Goal: Task Accomplishment & Management: Complete application form

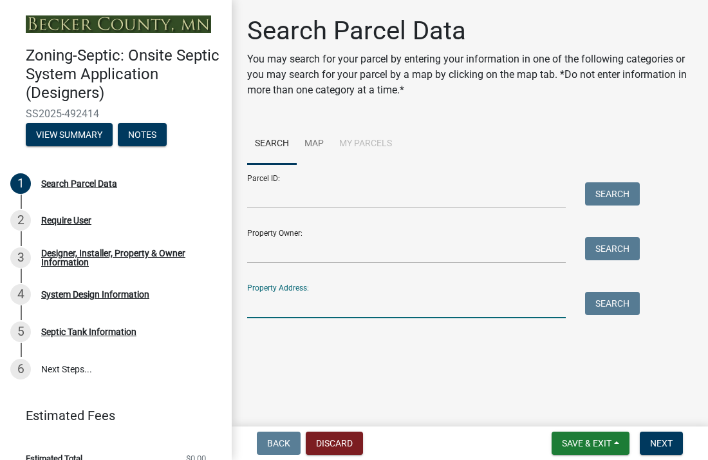
click at [262, 309] on input "Property Address:" at bounding box center [406, 305] width 319 height 26
type input "14025"
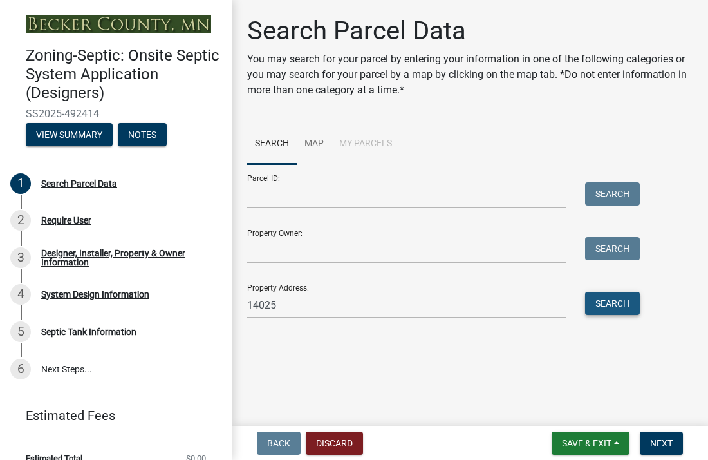
click at [601, 310] on button "Search" at bounding box center [612, 303] width 55 height 23
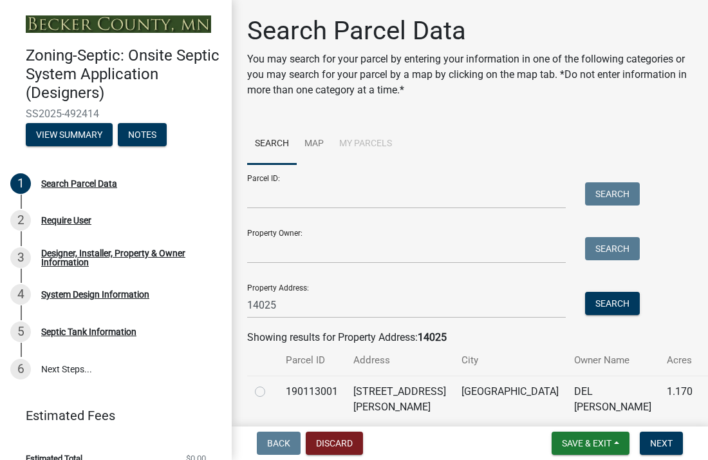
click at [270, 384] on label at bounding box center [270, 384] width 0 height 0
click at [270, 390] on input "radio" at bounding box center [274, 388] width 8 height 8
radio input "true"
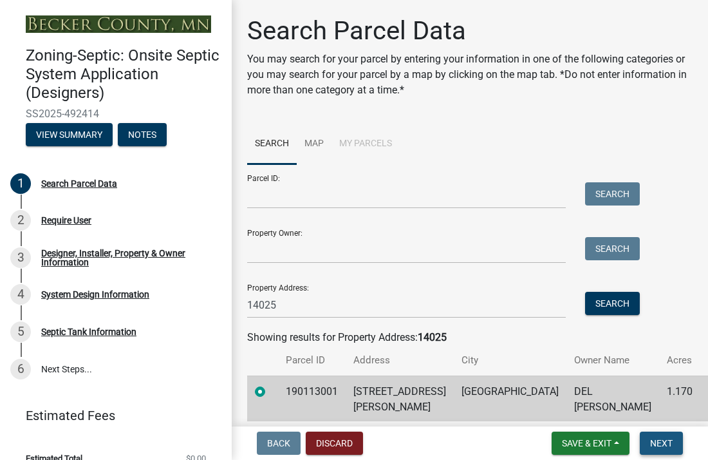
click at [664, 445] on span "Next" at bounding box center [661, 443] width 23 height 10
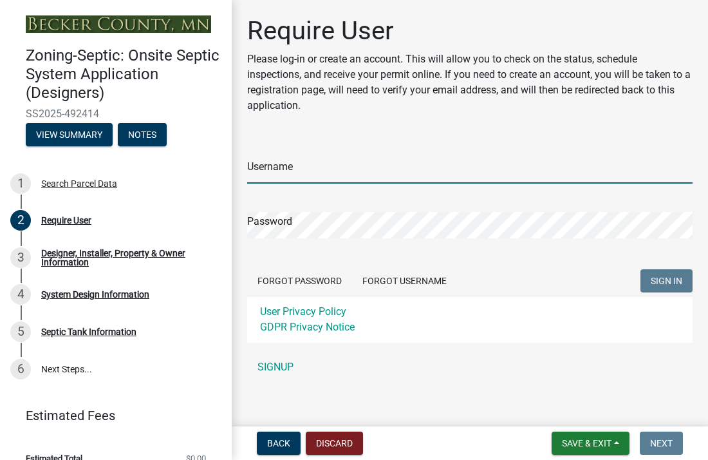
click at [254, 168] on input "Username" at bounding box center [469, 170] width 445 height 26
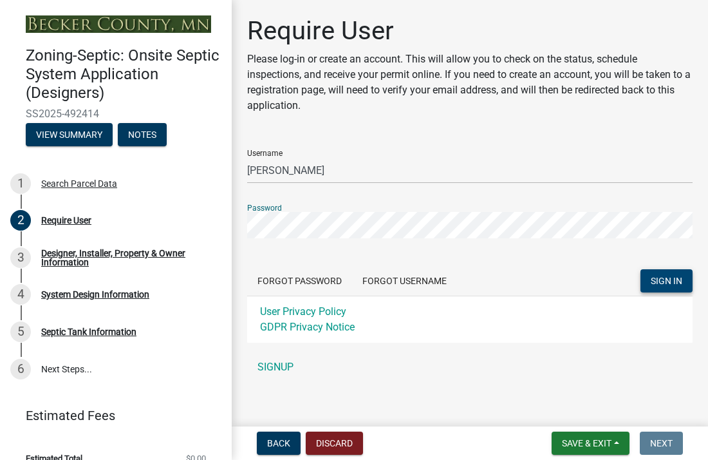
click at [670, 285] on span "SIGN IN" at bounding box center [667, 280] width 32 height 10
click at [351, 171] on input "[PERSON_NAME]" at bounding box center [469, 170] width 445 height 26
type input "richardvareberg"
click at [671, 286] on button "SIGN IN" at bounding box center [666, 280] width 52 height 23
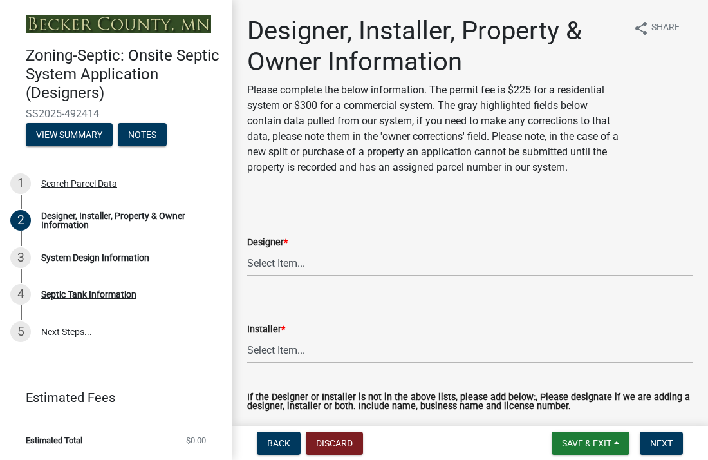
click at [279, 267] on select "Select Item... OTHER – Not listed (please add in next field and we will add to …" at bounding box center [469, 263] width 445 height 26
click at [247, 250] on select "Select Item... OTHER – Not listed (please add in next field and we will add to …" at bounding box center [469, 263] width 445 height 26
select select "e08e3901-36ce-4316-9ea3-10b1163dde54"
click at [278, 353] on select "Select Item... OTHER – Not listed (please add in next field and we will add to …" at bounding box center [469, 350] width 445 height 26
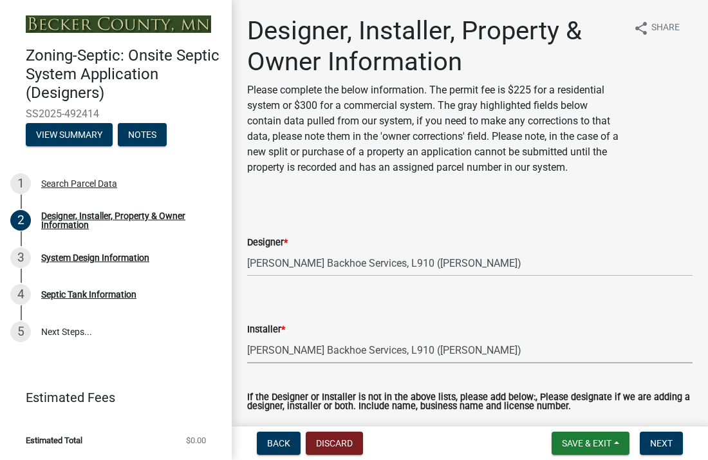
click at [247, 337] on select "Select Item... OTHER – Not listed (please add in next field and we will add to …" at bounding box center [469, 350] width 445 height 26
select select "641b7a7d-4d50-4aef-b1c7-e4323248939e"
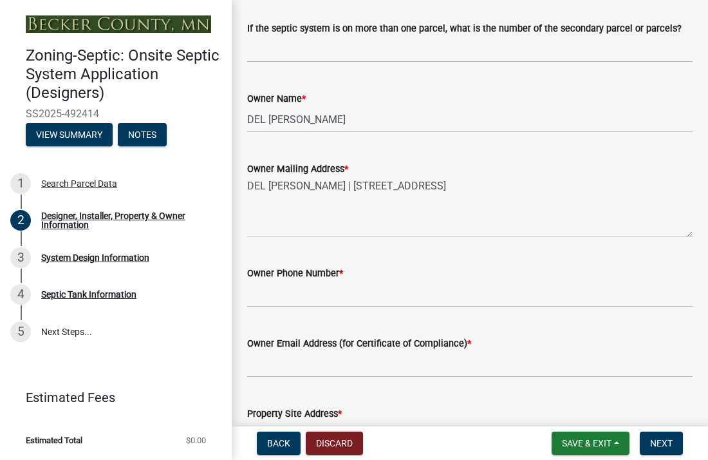
scroll to position [553, 0]
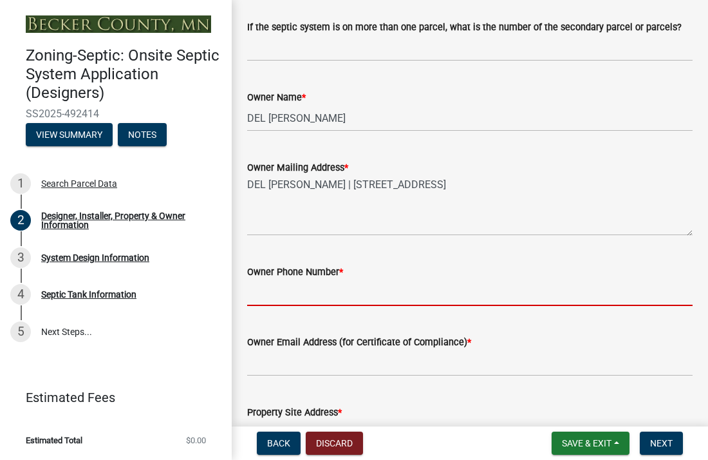
click at [295, 294] on input "Owner Phone Number *" at bounding box center [469, 292] width 445 height 26
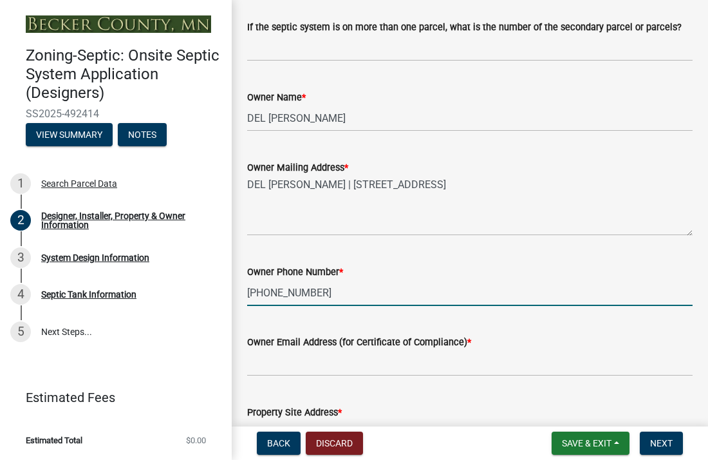
type input "[PHONE_NUMBER]"
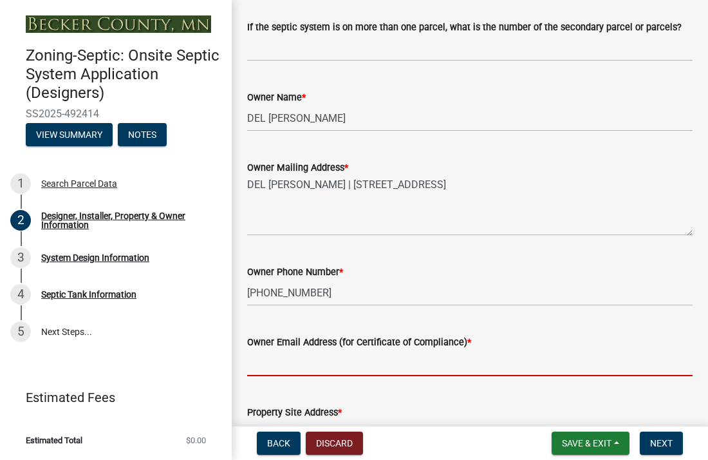
click at [283, 358] on input "Owner Email Address (for Certificate of Compliance) *" at bounding box center [469, 362] width 445 height 26
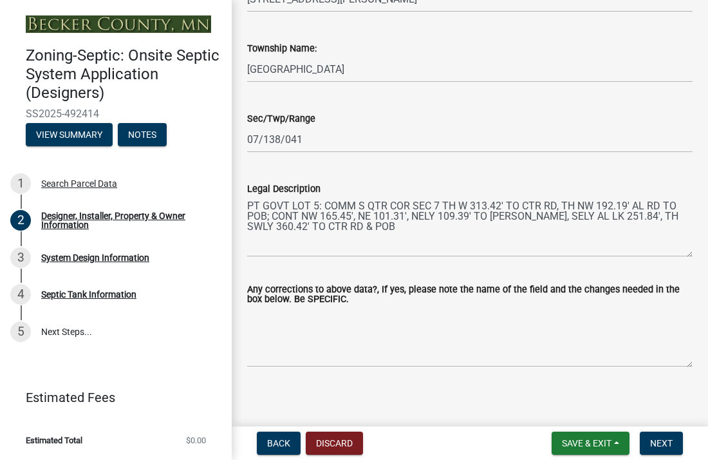
scroll to position [992, 0]
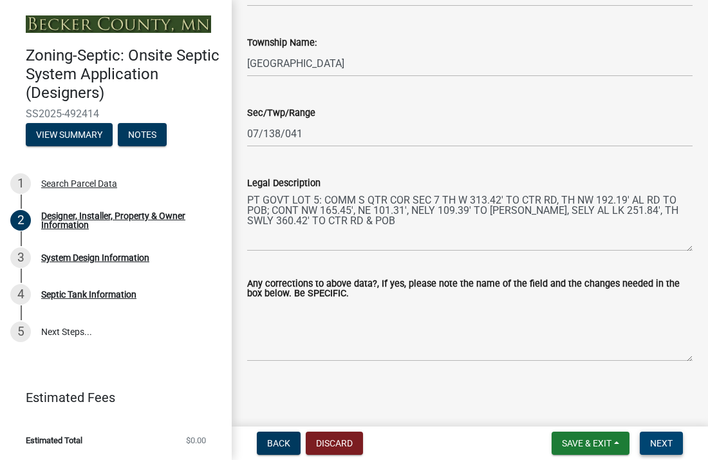
type input "[EMAIL_ADDRESS]com"
click at [658, 449] on button "Next" at bounding box center [661, 442] width 43 height 23
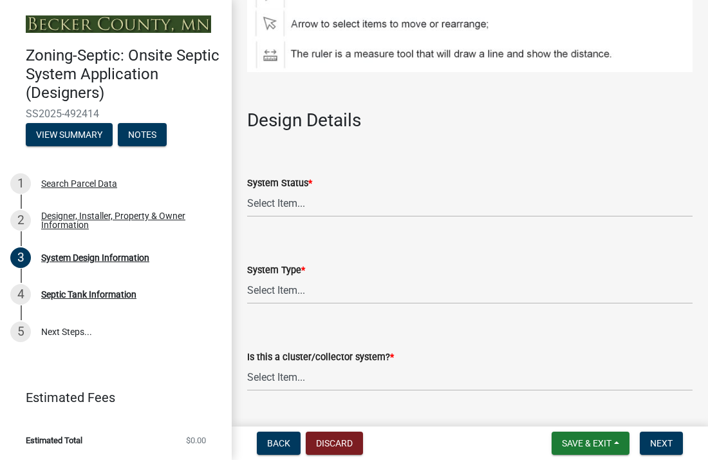
scroll to position [1522, 0]
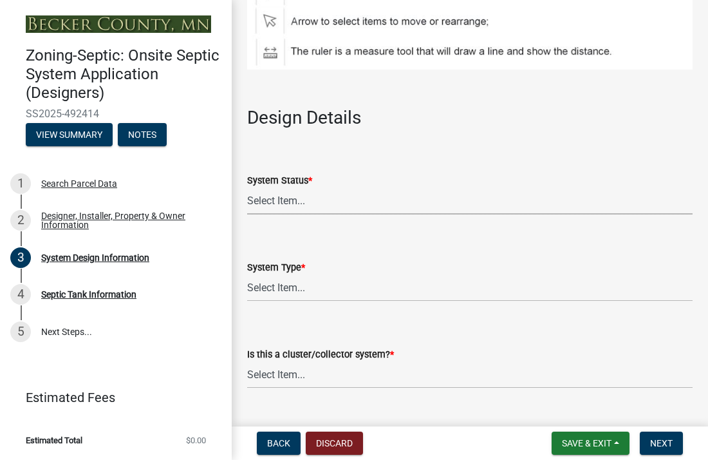
click at [266, 212] on select "Select Item... No Existing System Replacement System Failing System (Cesspool, …" at bounding box center [469, 201] width 445 height 26
click at [247, 202] on select "Select Item... No Existing System Replacement System Failing System (Cesspool, …" at bounding box center [469, 201] width 445 height 26
select select "55497d75-c43f-4635-a730-e0737ce05d56"
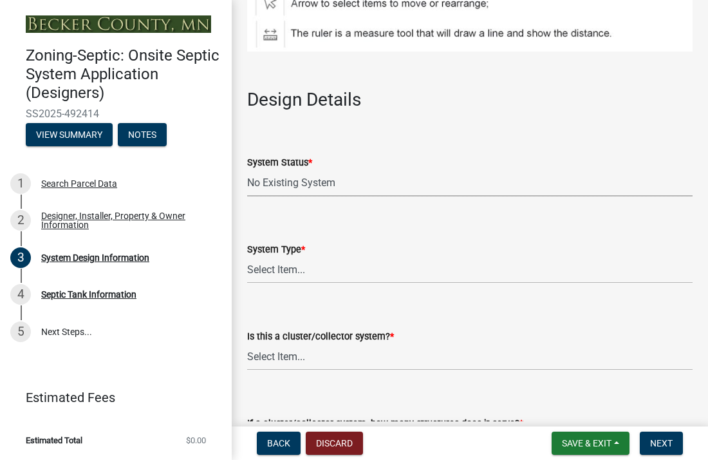
scroll to position [1542, 0]
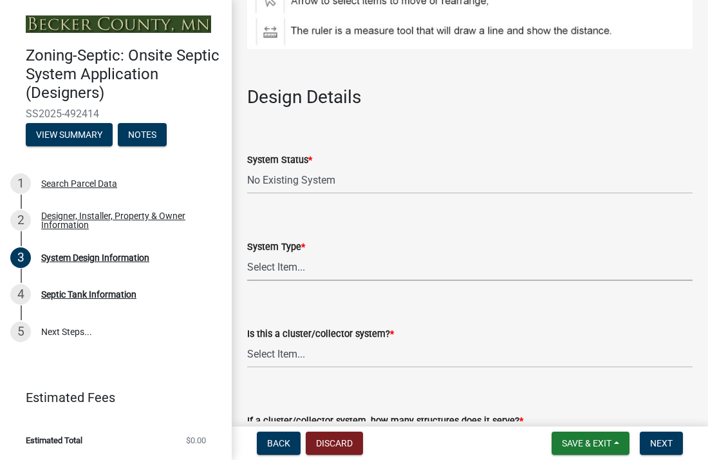
click at [275, 281] on select "Select Item... Type I Type II Type III Type IV Type V" at bounding box center [469, 267] width 445 height 26
click at [247, 269] on select "Select Item... Type I Type II Type III Type IV Type V" at bounding box center [469, 267] width 445 height 26
select select "25258e87-3ef9-4f1c-a5f1-75a1d463abfb"
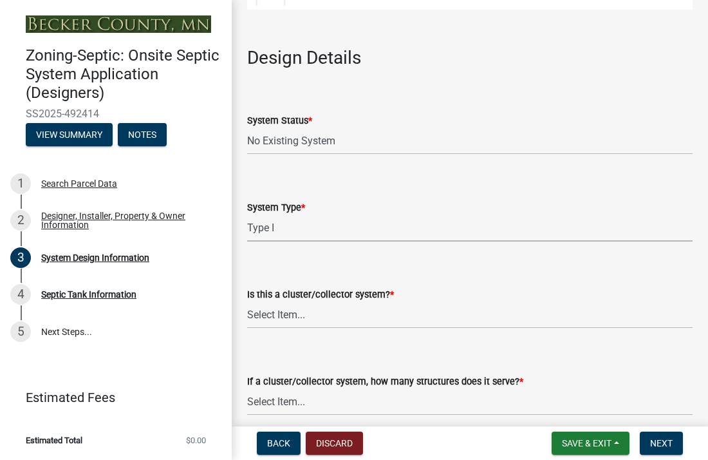
scroll to position [1593, 0]
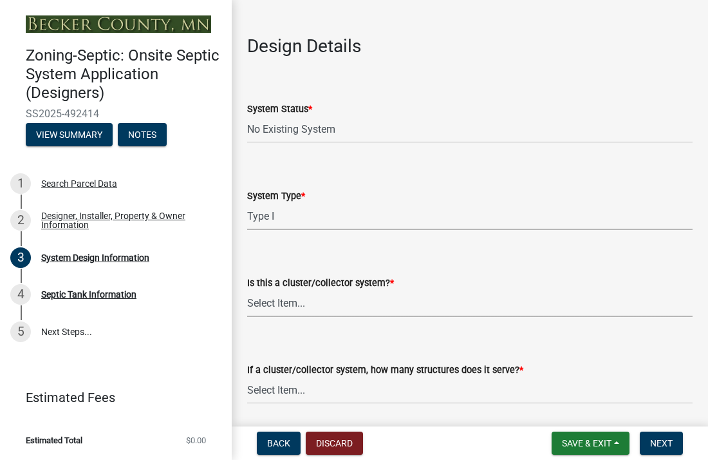
click at [266, 317] on select "Select Item... Yes No" at bounding box center [469, 303] width 445 height 26
click at [247, 305] on select "Select Item... Yes No" at bounding box center [469, 303] width 445 height 26
click at [292, 317] on select "Select Item... Yes No" at bounding box center [469, 303] width 445 height 26
click at [247, 305] on select "Select Item... Yes No" at bounding box center [469, 303] width 445 height 26
select select "011fbff4-a41d-4a75-9bd8-71c7e6c69e0d"
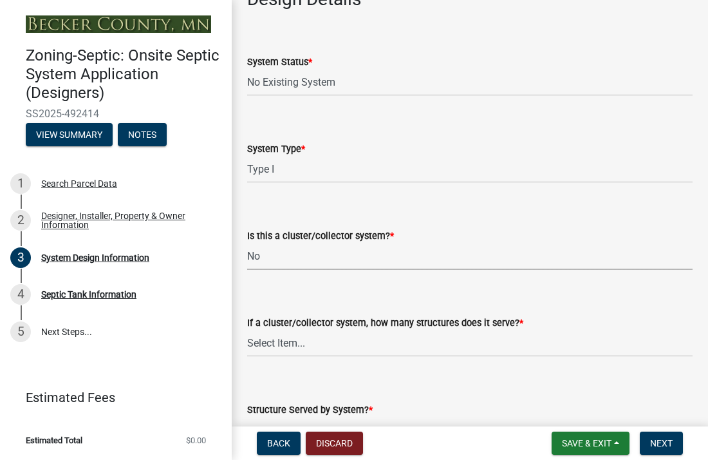
scroll to position [1650, 0]
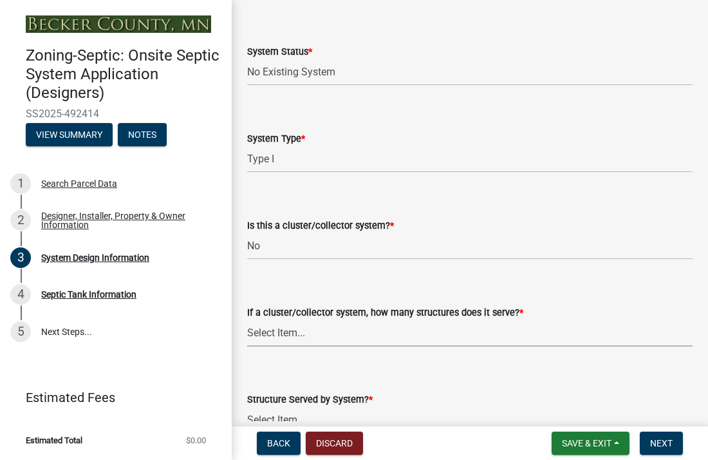
click at [296, 341] on select "Select Item... Not a cluster/collector system 1 2 3 4 5 6 7 8 9 10" at bounding box center [469, 333] width 445 height 26
click at [247, 334] on select "Select Item... Not a cluster/collector system 1 2 3 4 5 6 7 8 9 10" at bounding box center [469, 333] width 445 height 26
select select "85fdfef2-2683-4311-b5d5-5505f6411127"
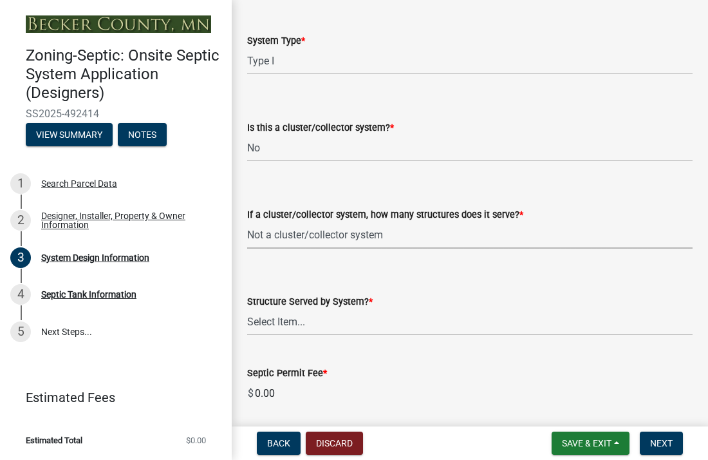
scroll to position [1761, 0]
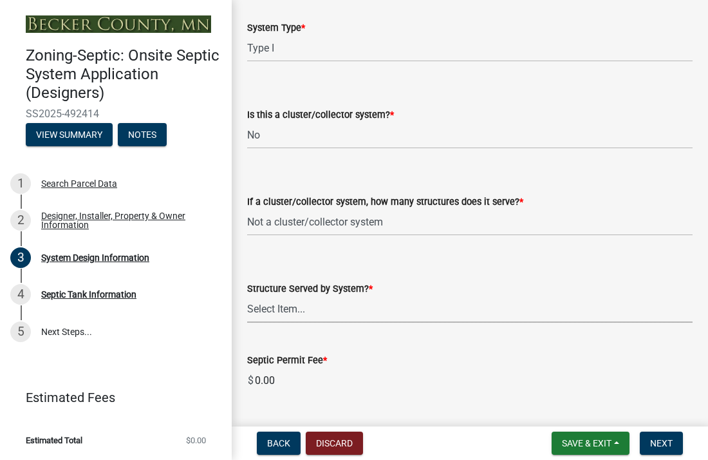
click at [281, 322] on select "Select Item... Commercial Resort Commercial - Non Resort Other Full-Time Dwelli…" at bounding box center [469, 309] width 445 height 26
click at [247, 311] on select "Select Item... Commercial Resort Commercial - Non Resort Other Full-Time Dwelli…" at bounding box center [469, 309] width 445 height 26
select select "d95a9312-c8a1-4ec7-8581-25dbcf440a1f"
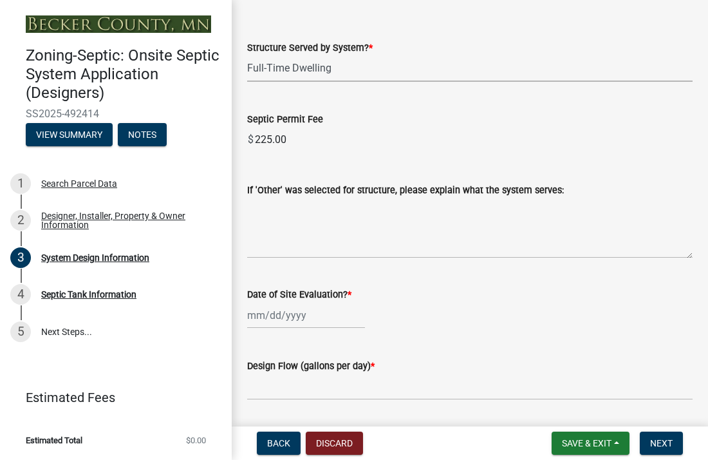
scroll to position [2002, 0]
click at [261, 328] on div at bounding box center [306, 314] width 118 height 26
select select "10"
select select "2025"
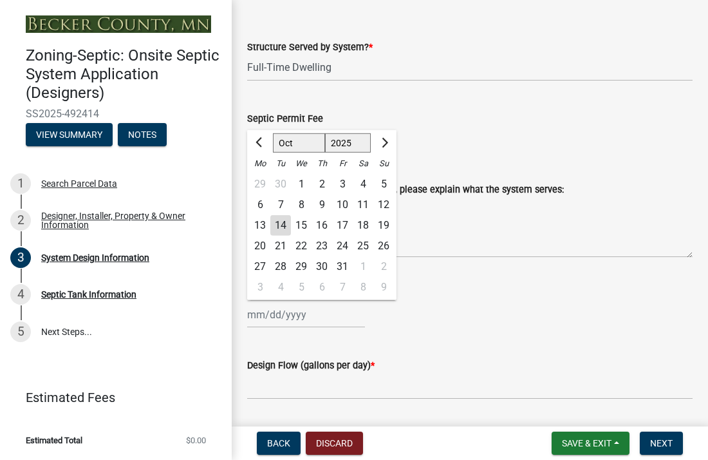
click at [343, 214] on div "10" at bounding box center [342, 204] width 21 height 21
type input "[DATE]"
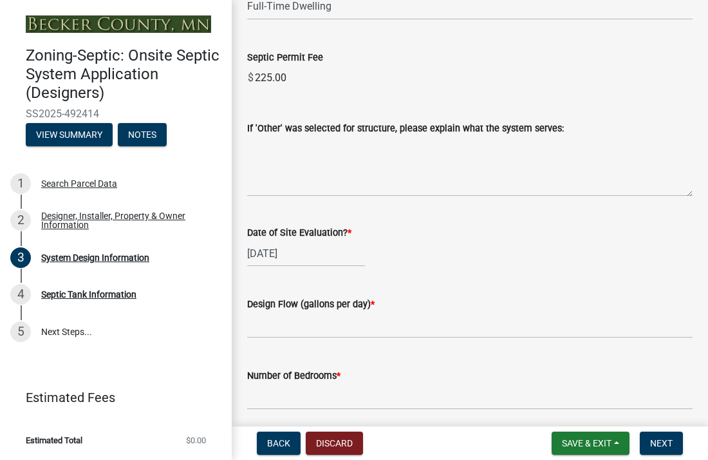
scroll to position [2065, 0]
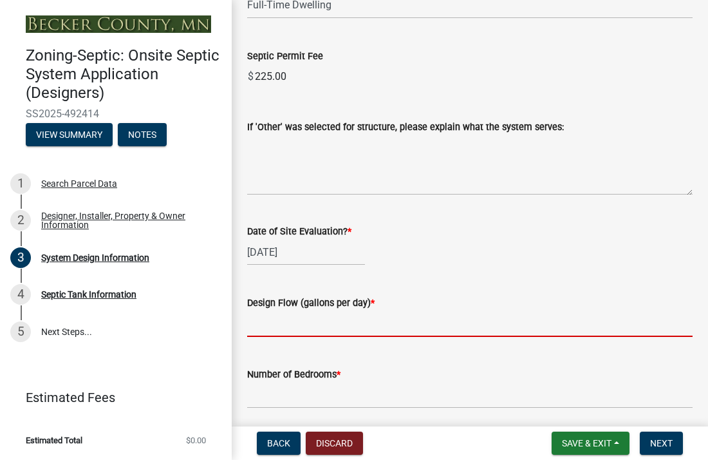
click at [290, 337] on input "text" at bounding box center [469, 323] width 445 height 26
type input "0"
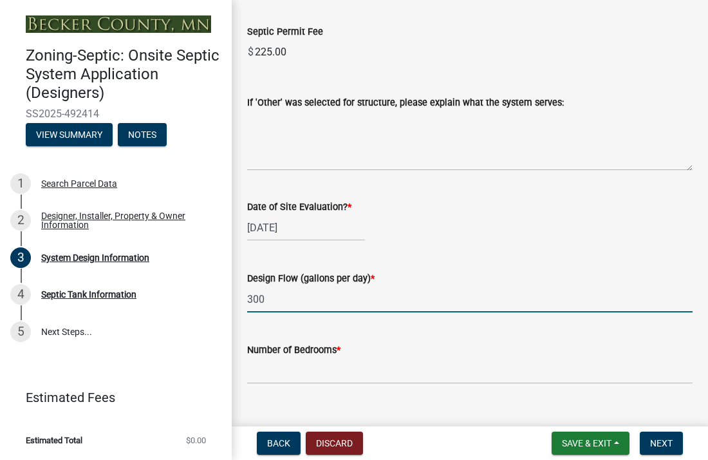
scroll to position [2109, 0]
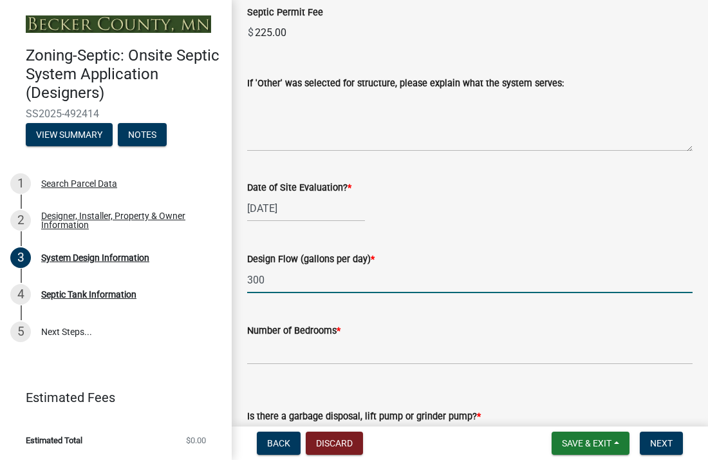
type input "300"
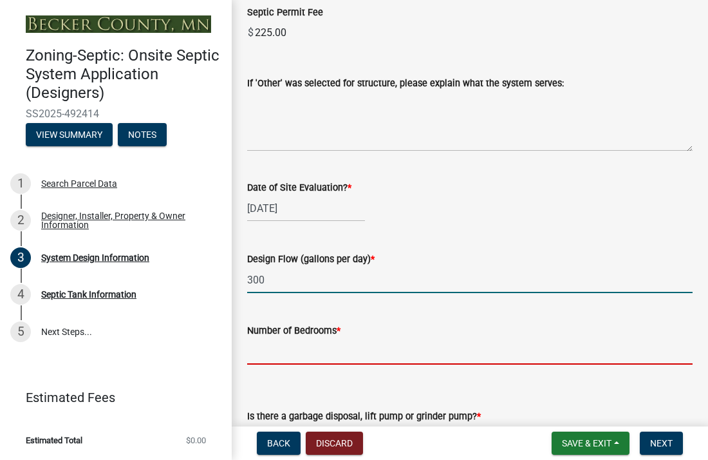
click at [284, 364] on input "Number of Bedrooms *" at bounding box center [469, 351] width 445 height 26
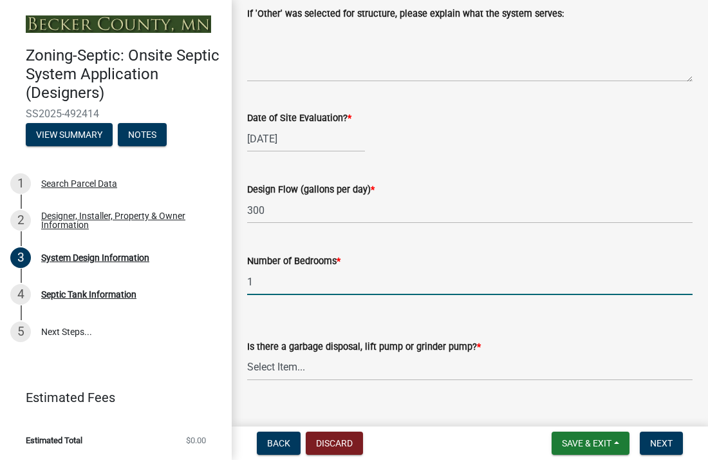
scroll to position [2178, 0]
type input "1"
click at [283, 380] on select "Select Item... Yes No" at bounding box center [469, 367] width 445 height 26
click at [247, 368] on select "Select Item... Yes No" at bounding box center [469, 367] width 445 height 26
select select "ba735beb-519e-40f0-ae20-62d65fc4c46b"
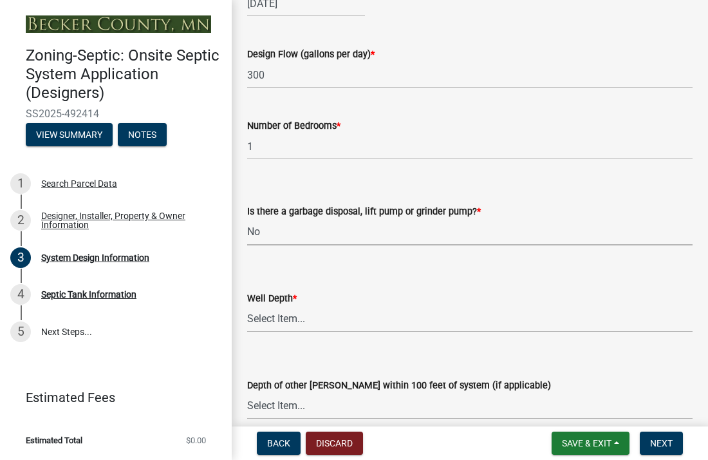
scroll to position [2325, 0]
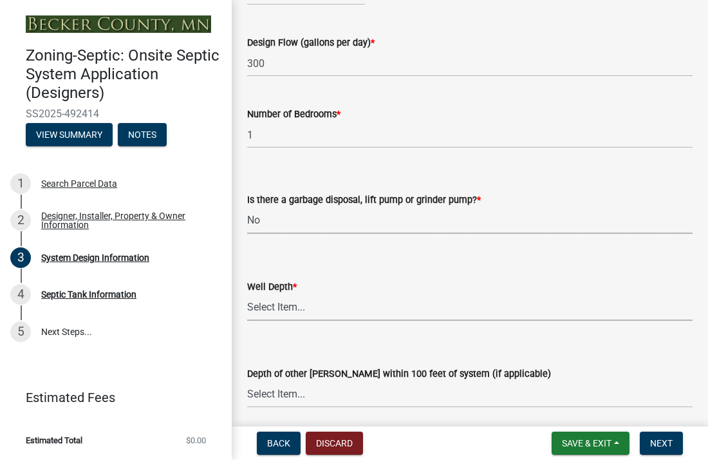
click at [290, 321] on select "Select Item... Deep Well Shallow Well Well not yet installed - To be drilled No…" at bounding box center [469, 307] width 445 height 26
click at [247, 309] on select "Select Item... Deep Well Shallow Well Well not yet installed - To be drilled No…" at bounding box center [469, 307] width 445 height 26
select select "ef698bf5-6172-44c1-9ffb-522c07469aed"
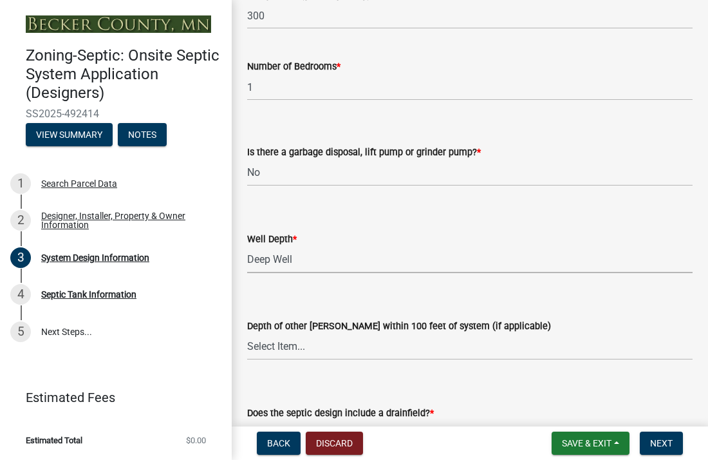
scroll to position [2403, 0]
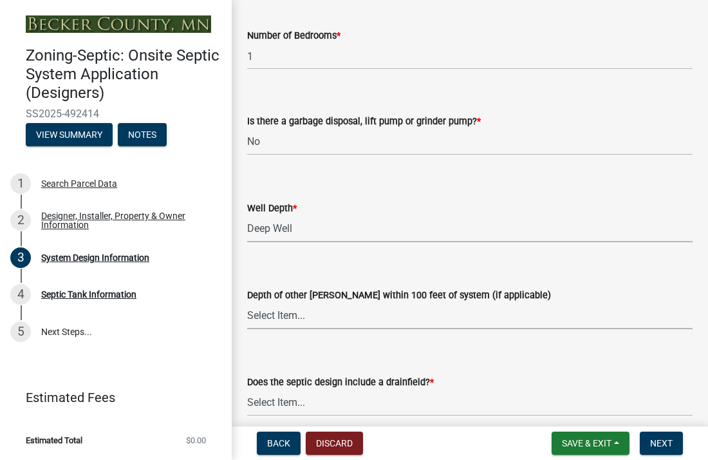
click at [288, 329] on select "Select Item... Deep Well Shallow Well No other [PERSON_NAME]" at bounding box center [469, 316] width 445 height 26
click at [247, 317] on select "Select Item... Deep Well Shallow Well No other [PERSON_NAME]" at bounding box center [469, 316] width 445 height 26
select select "384fc250-a67e-4e5e-a6e0-19116deb63e7"
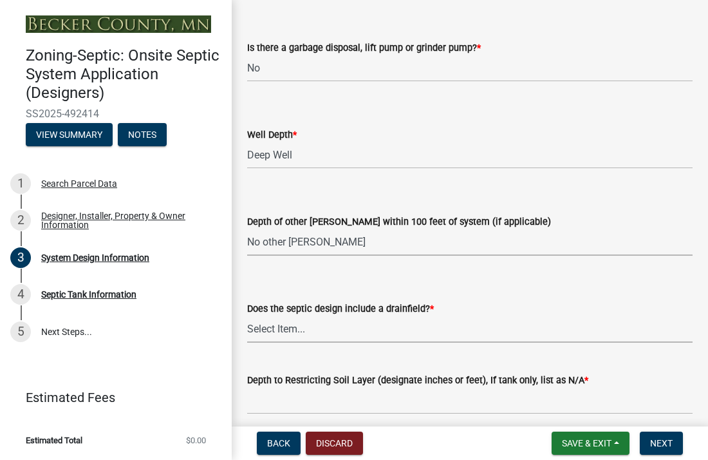
click at [272, 342] on select "Select Item... Yes No Existing - COC must by submitted" at bounding box center [469, 329] width 445 height 26
click at [247, 331] on select "Select Item... Yes No Existing - COC must by submitted" at bounding box center [469, 329] width 445 height 26
select select "1beac6bb-92f1-48fc-a43d-dd4fbc824110"
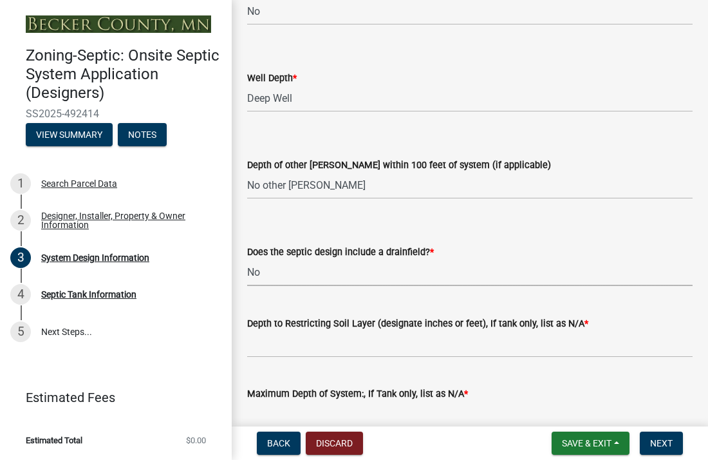
scroll to position [2540, 0]
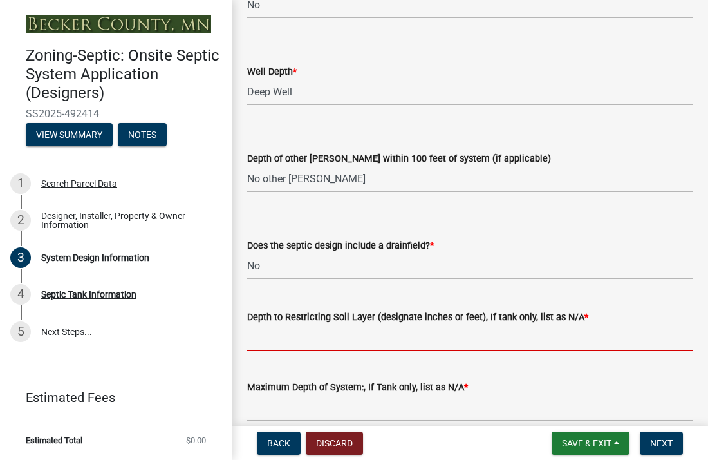
click at [292, 351] on input "Depth to Restricting Soil Layer (designate inches or feet), If tank only, list …" at bounding box center [469, 337] width 445 height 26
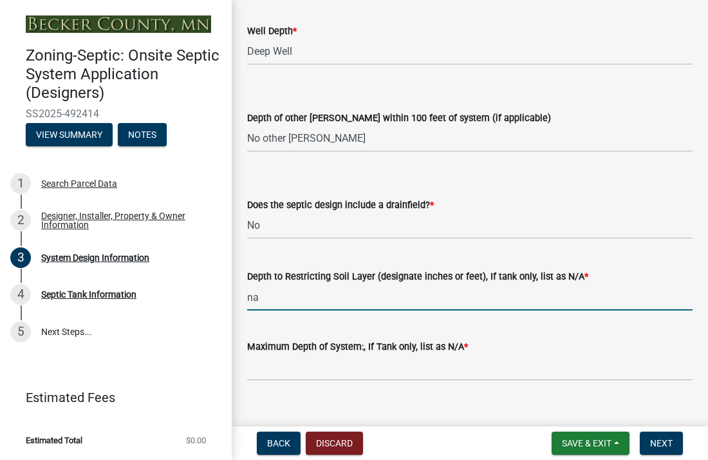
scroll to position [2590, 0]
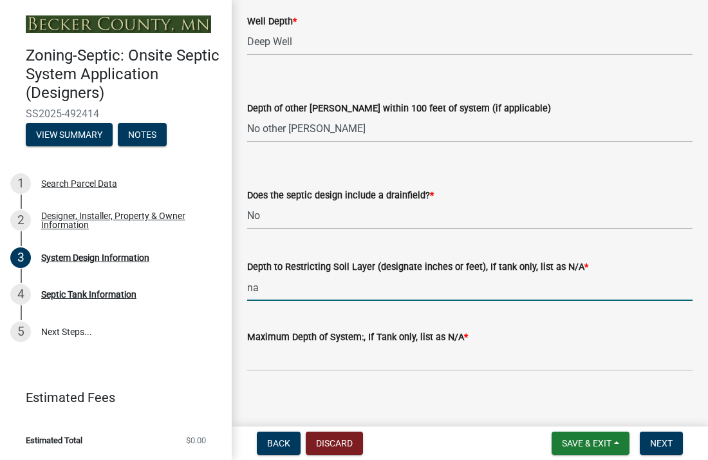
type input "na"
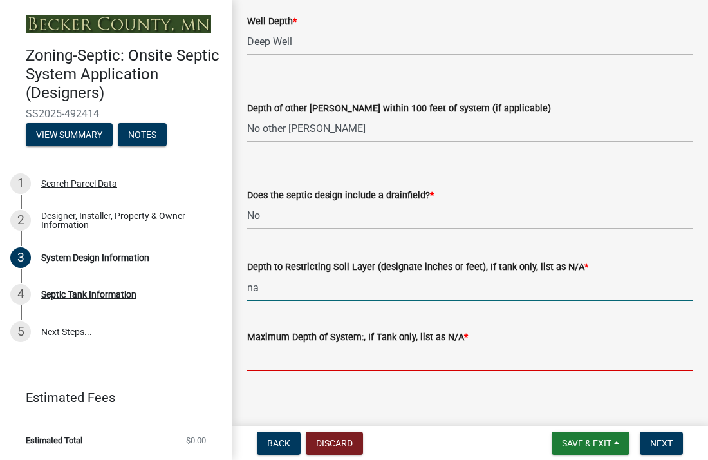
click at [274, 371] on input "Maximum Depth of System:, If Tank only, list as N/A *" at bounding box center [469, 357] width 445 height 26
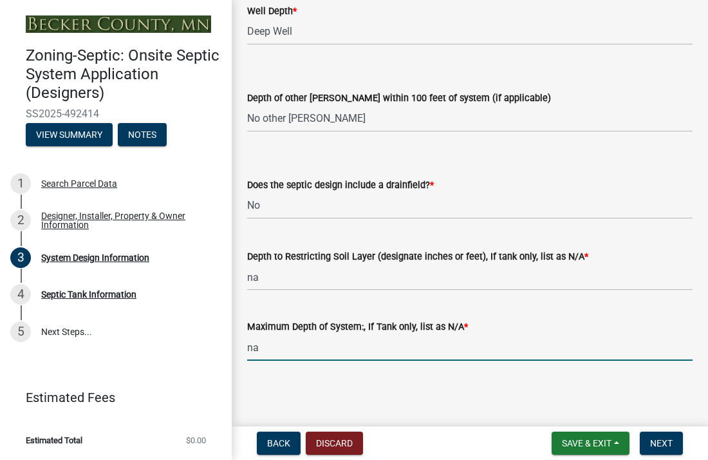
scroll to position [2616, 0]
type input "na"
click at [653, 442] on span "Next" at bounding box center [661, 443] width 23 height 10
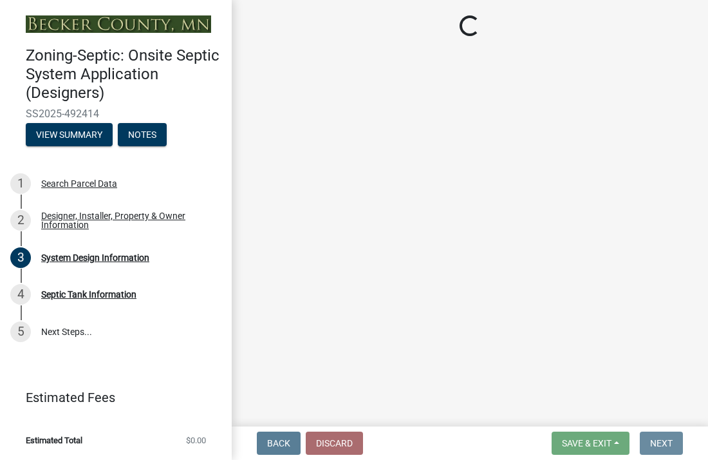
scroll to position [0, 0]
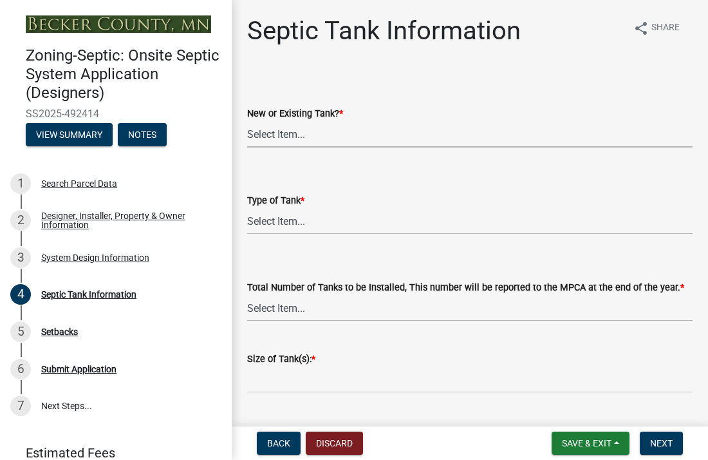
click at [283, 134] on select "Select Item... New Existing Both -New and Existing Tank" at bounding box center [469, 134] width 445 height 26
click at [247, 121] on select "Select Item... New Existing Both -New and Existing Tank" at bounding box center [469, 134] width 445 height 26
select select "f9fbe67c-c1cf-4a63-8ad4-799ce56b7f21"
click at [287, 223] on select "Select Item... Single Septic Tank Compartmented Tank Single Tank plus Compartme…" at bounding box center [469, 221] width 445 height 26
click at [247, 208] on select "Select Item... Single Septic Tank Compartmented Tank Single Tank plus Compartme…" at bounding box center [469, 221] width 445 height 26
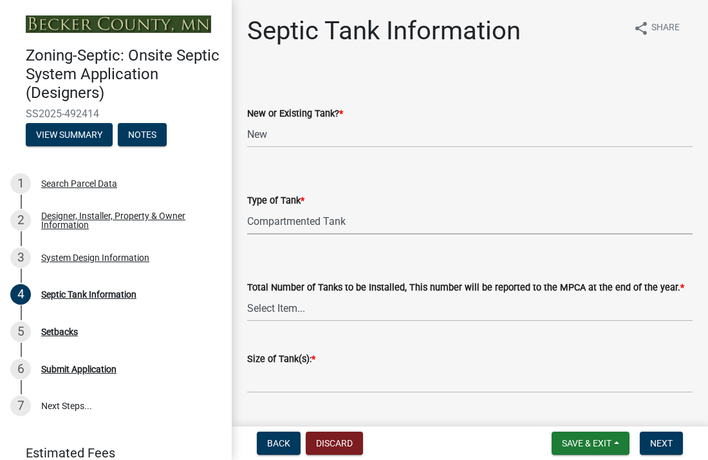
select select "8af00ff6-ccdf-43a1-aa9f-9d195177e029"
click at [289, 310] on select "Select Item... 0 1 2 3 4" at bounding box center [469, 308] width 445 height 26
click at [247, 295] on select "Select Item... 0 1 2 3 4" at bounding box center [469, 308] width 445 height 26
select select "52556460-45fa-4026-a6c2-c70bb0823cb5"
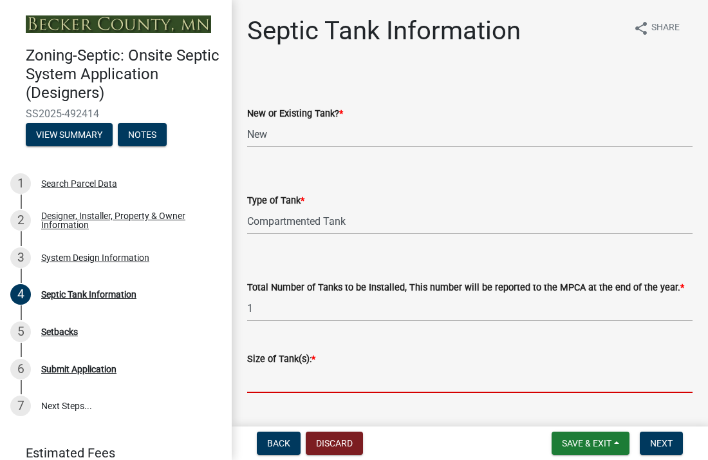
click at [286, 384] on input "Size of Tank(s): *" at bounding box center [469, 379] width 445 height 26
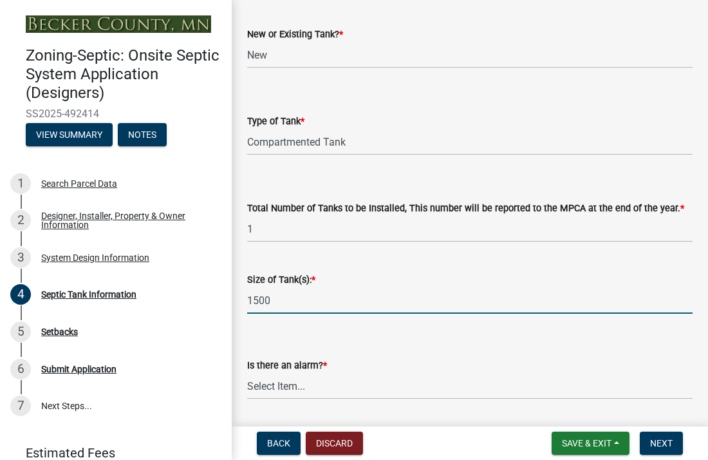
scroll to position [81, 0]
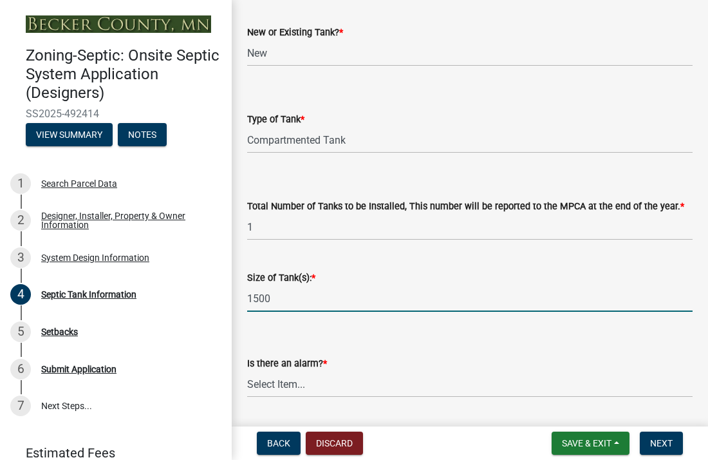
type input "1500"
click at [303, 389] on select "Select Item... Yes No" at bounding box center [469, 384] width 445 height 26
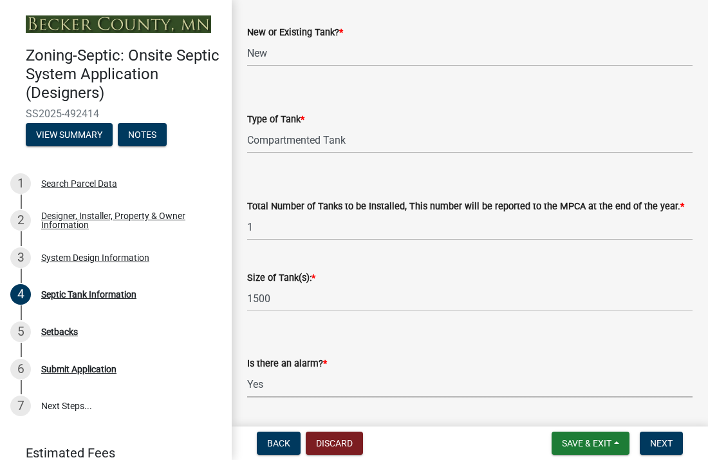
click at [247, 371] on select "Select Item... Yes No" at bounding box center [469, 384] width 445 height 26
select select "c84d9e4c-2287-4d2e-9ef7-9874a7456ee3"
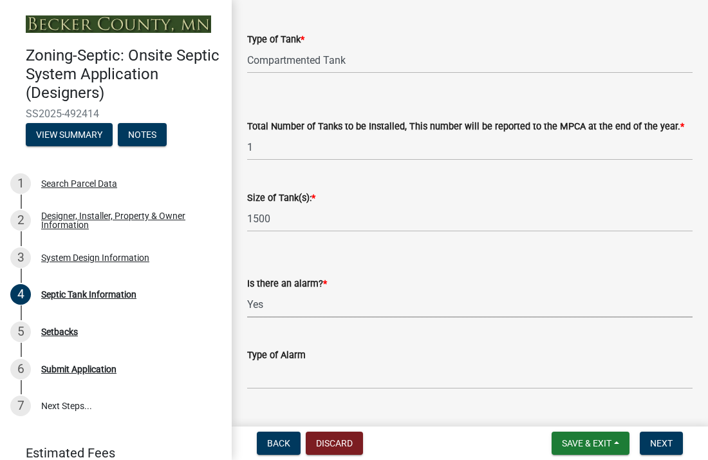
scroll to position [162, 0]
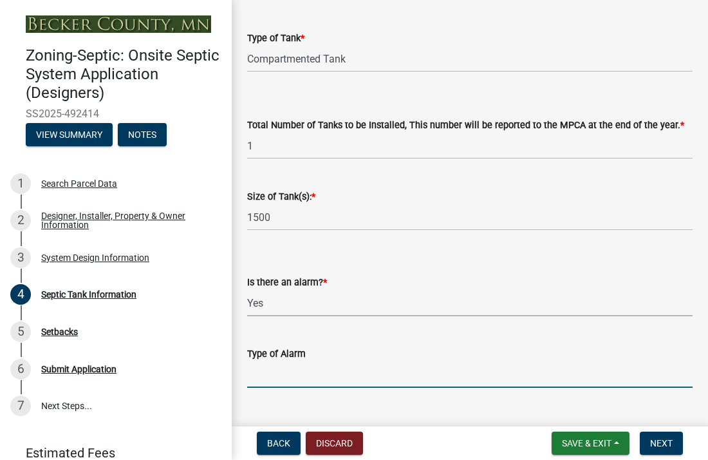
click at [277, 382] on input "Type of Alarm" at bounding box center [469, 374] width 445 height 26
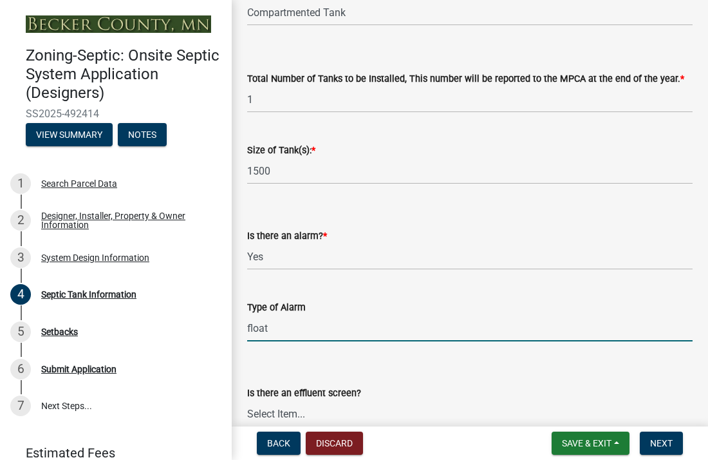
scroll to position [216, 0]
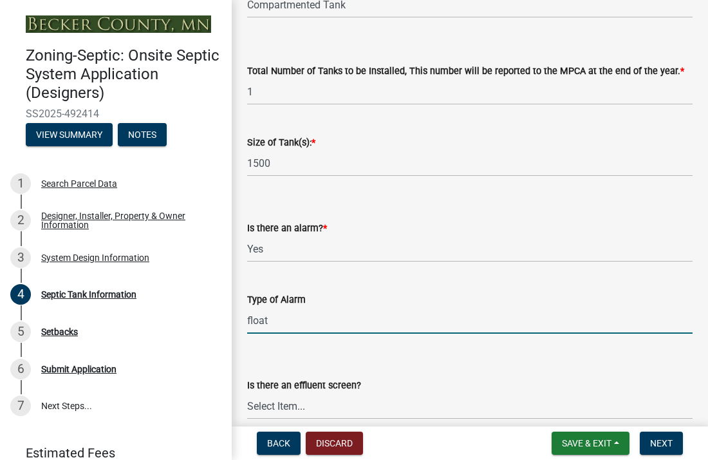
type input "float"
click at [306, 416] on select "Select Item... Yes No" at bounding box center [469, 406] width 445 height 26
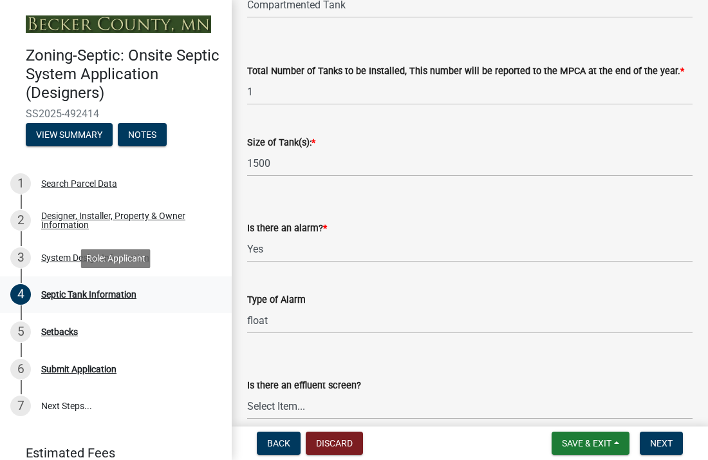
click at [221, 294] on link "4 Septic Tank Information" at bounding box center [116, 294] width 232 height 37
click at [288, 413] on select "Select Item... Yes No" at bounding box center [469, 406] width 445 height 26
click at [247, 393] on select "Select Item... Yes No" at bounding box center [469, 406] width 445 height 26
select select "a956bcdf-8f12-4f61-bfc1-a6e229dc0595"
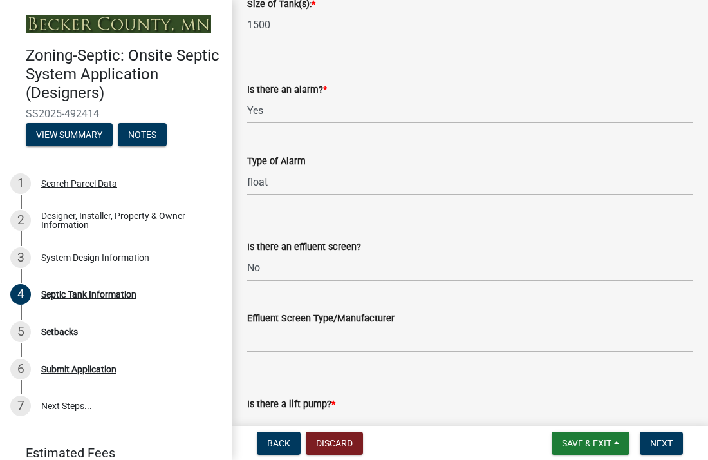
scroll to position [364, 0]
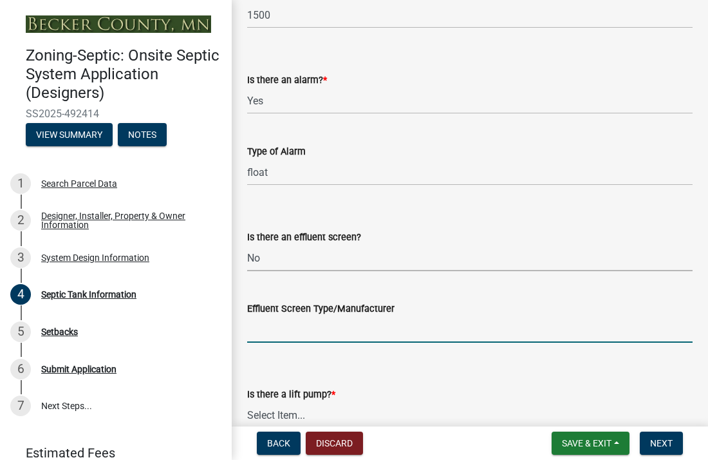
click at [274, 331] on input "Effluent Screen Type/Manufacturer" at bounding box center [469, 329] width 445 height 26
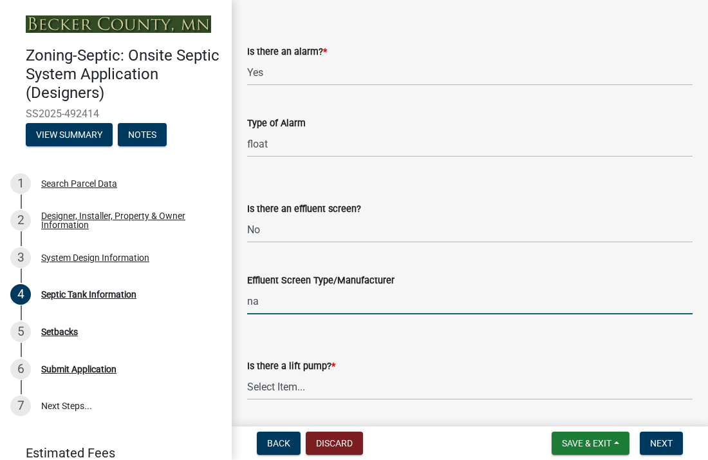
scroll to position [403, 0]
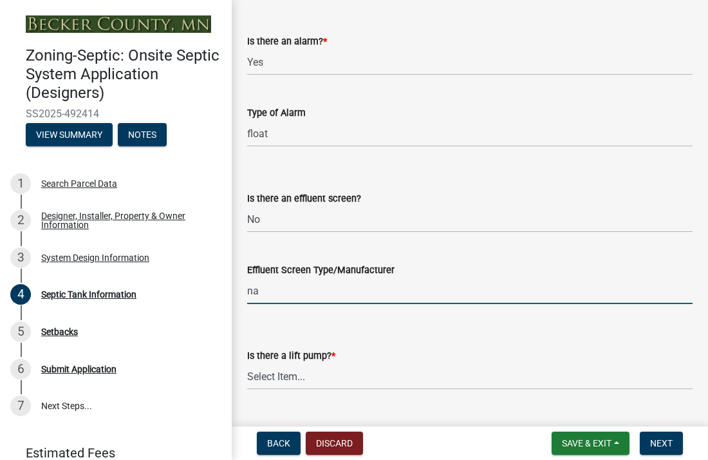
type input "na"
click at [308, 377] on select "Select Item... Yes No" at bounding box center [469, 376] width 445 height 26
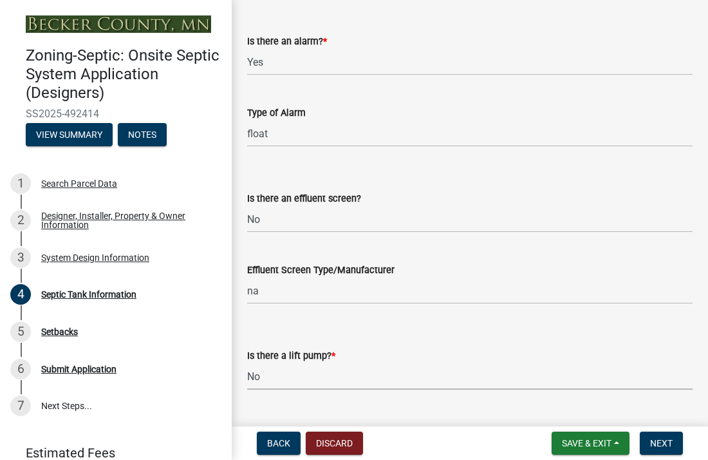
click at [247, 363] on select "Select Item... Yes No" at bounding box center [469, 376] width 445 height 26
select select "ba43cfd8-3223-4e93-a41d-8bc71aa45820"
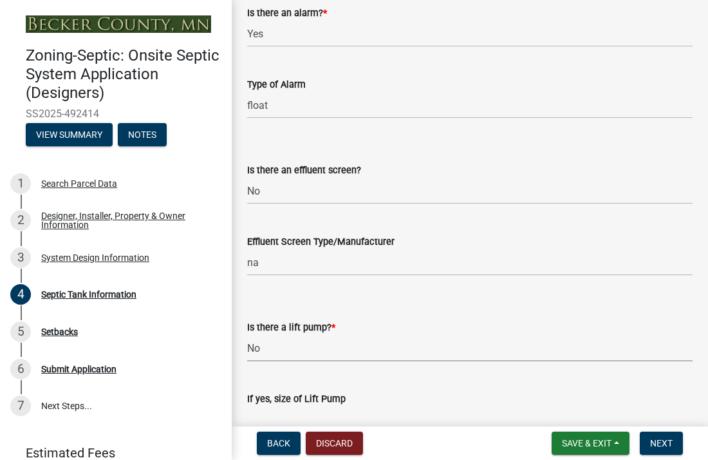
scroll to position [484, 0]
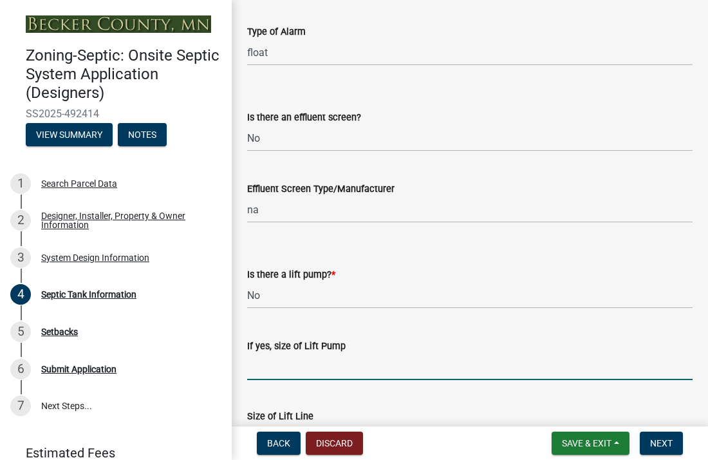
click at [290, 371] on input "If yes, size of Lift Pump" at bounding box center [469, 366] width 445 height 26
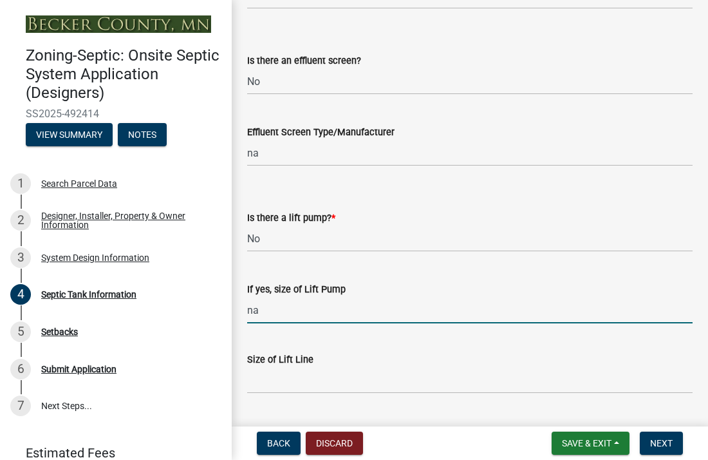
scroll to position [548, 0]
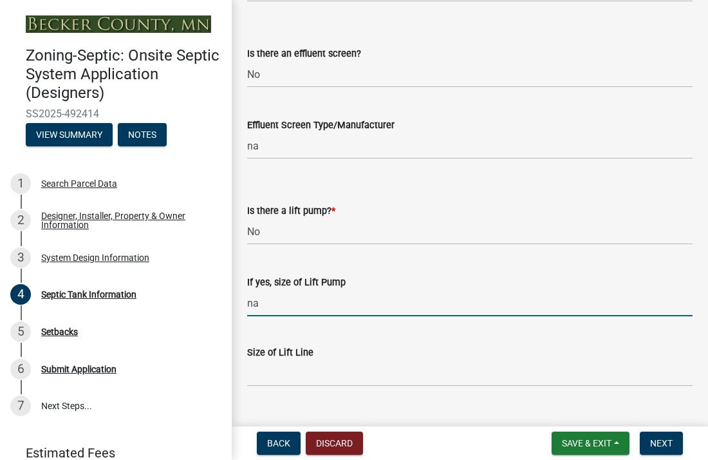
type input "na"
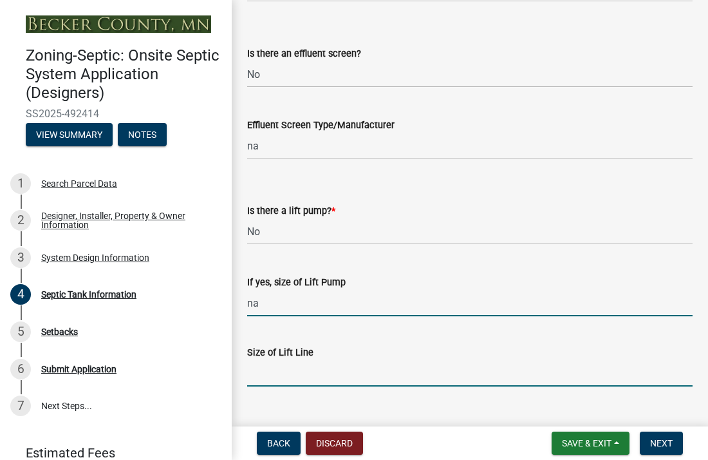
click at [274, 381] on input "Size of Lift Line" at bounding box center [469, 373] width 445 height 26
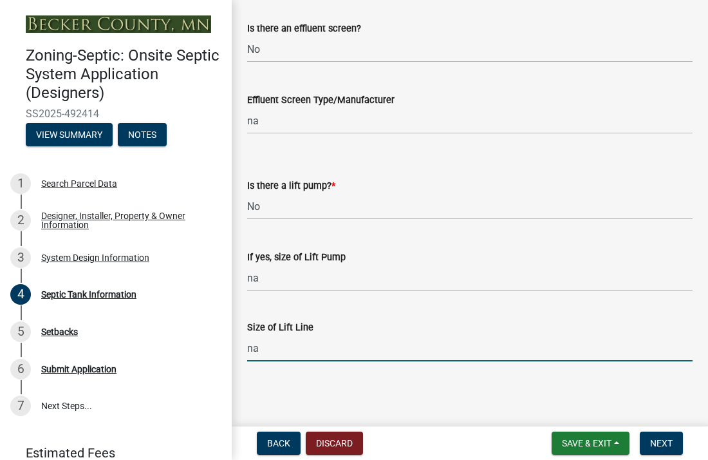
scroll to position [573, 0]
type input "na"
click at [650, 444] on span "Next" at bounding box center [661, 443] width 23 height 10
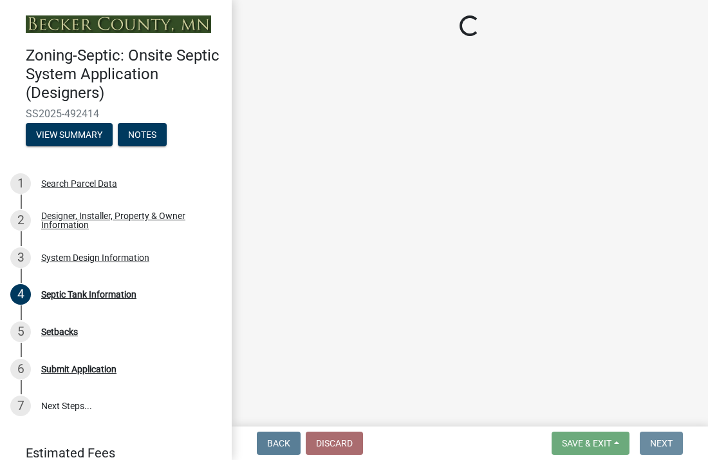
scroll to position [0, 0]
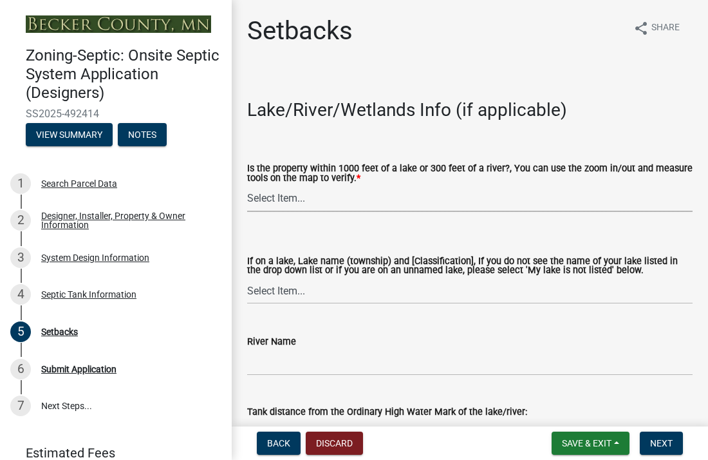
click at [262, 198] on select "Select Item... Yes No" at bounding box center [469, 198] width 445 height 26
click at [247, 185] on select "Select Item... Yes No" at bounding box center [469, 198] width 445 height 26
select select "c245ec0d-8d6f-4710-ab2b-b3aa70611708"
click at [290, 290] on select "Select Item... [GEOGRAPHIC_DATA] is not listed below [GEOGRAPHIC_DATA] ([GEOGRA…" at bounding box center [469, 290] width 445 height 26
click at [247, 277] on select "Select Item... [GEOGRAPHIC_DATA] is not listed below [GEOGRAPHIC_DATA] ([GEOGRA…" at bounding box center [469, 290] width 445 height 26
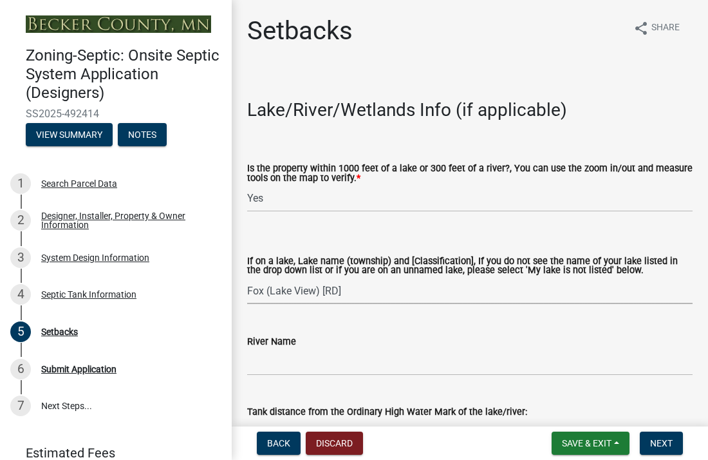
select select "9c068d0b-6983-4d81-9cad-68c6f860d5f5"
click at [279, 368] on input "River Name" at bounding box center [469, 362] width 445 height 26
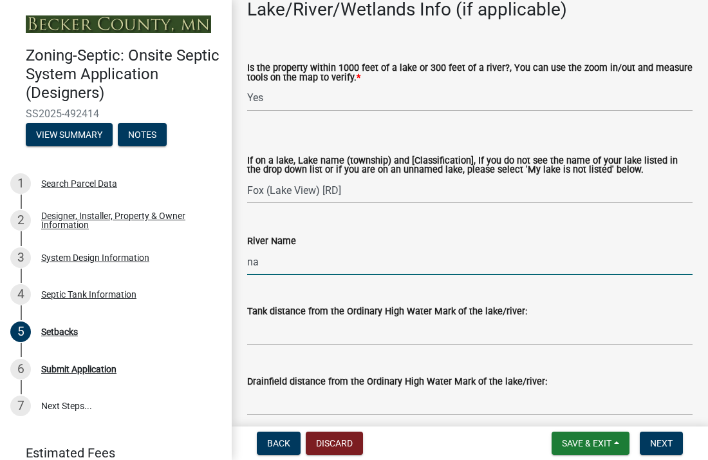
scroll to position [116, 0]
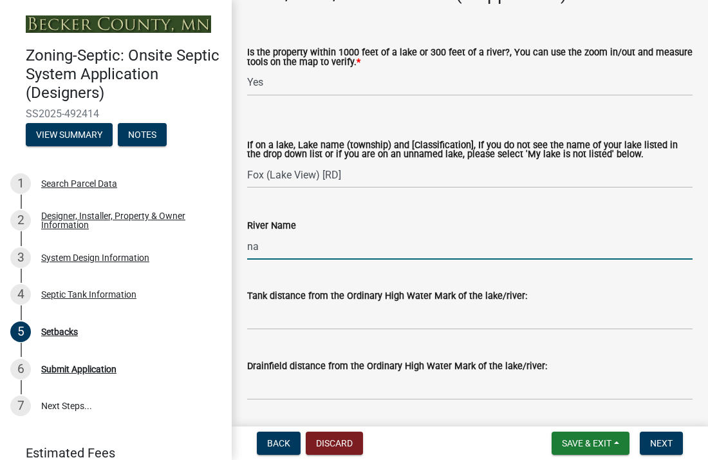
type input "na"
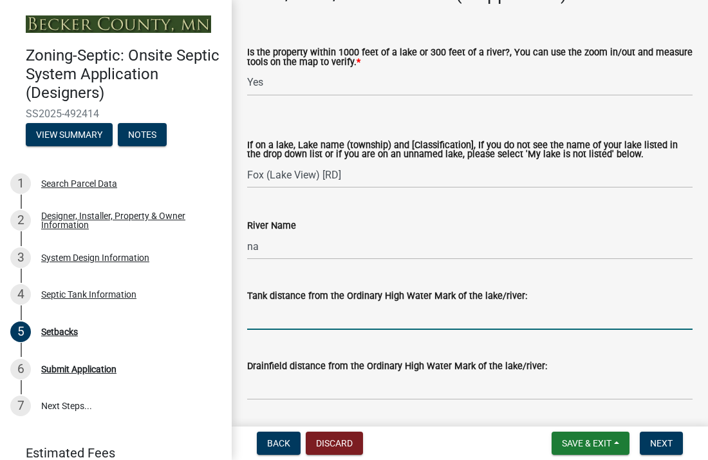
click at [277, 320] on input "Tank distance from the Ordinary High Water Mark of the lake/river:" at bounding box center [469, 316] width 445 height 26
type input ">75"
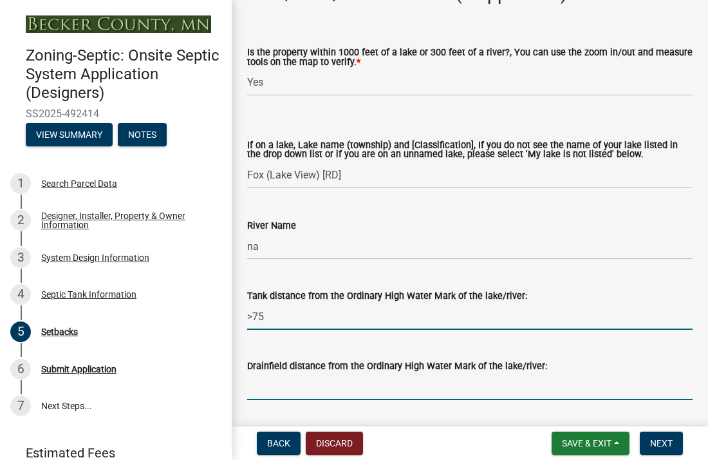
click at [275, 393] on input "Drainfield distance from the Ordinary High Water Mark of the lake/river:" at bounding box center [469, 386] width 445 height 26
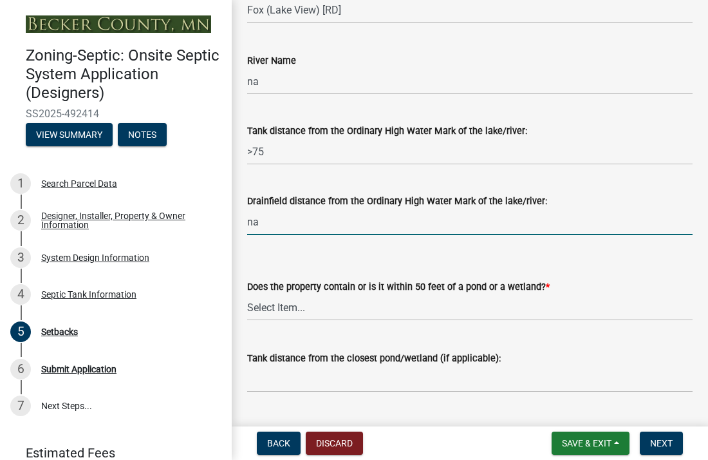
scroll to position [288, 0]
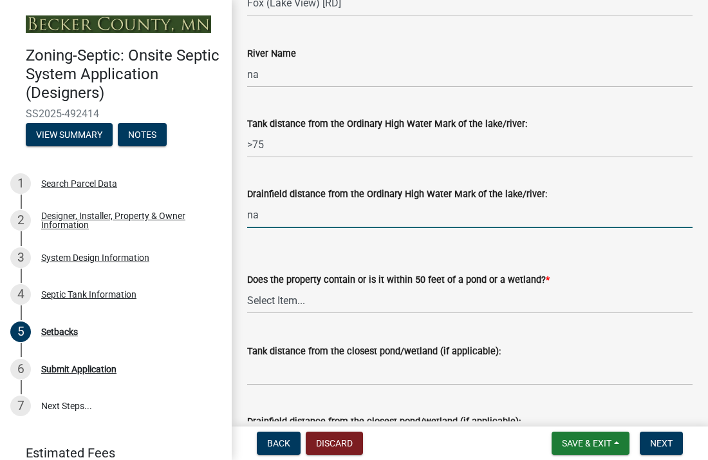
type input "na"
click at [284, 300] on select "Select Item... Yes No" at bounding box center [469, 300] width 445 height 26
click at [247, 287] on select "Select Item... Yes No" at bounding box center [469, 300] width 445 height 26
select select "23044af5-43bb-4cf5-8aef-2716db2ce5fc"
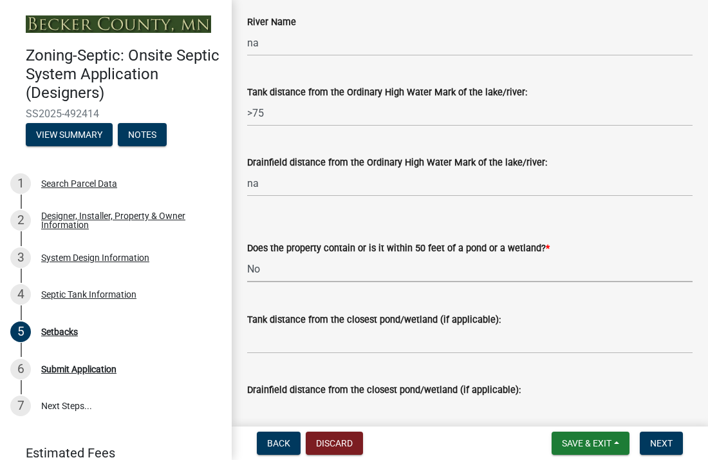
scroll to position [329, 0]
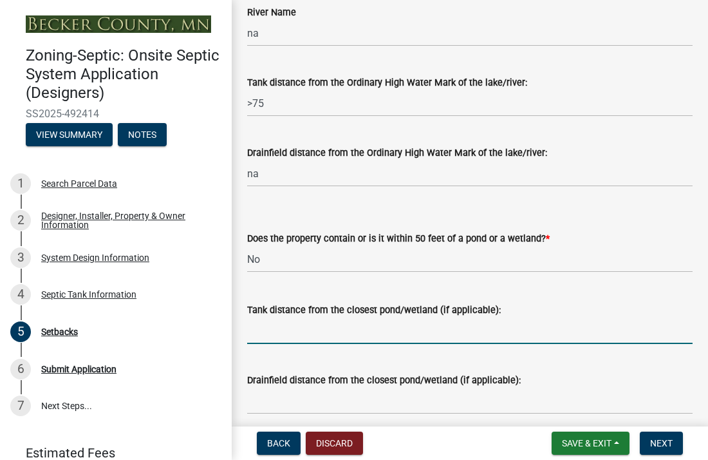
click at [295, 333] on input "Tank distance from the closest pond/wetland (if applicable):" at bounding box center [469, 330] width 445 height 26
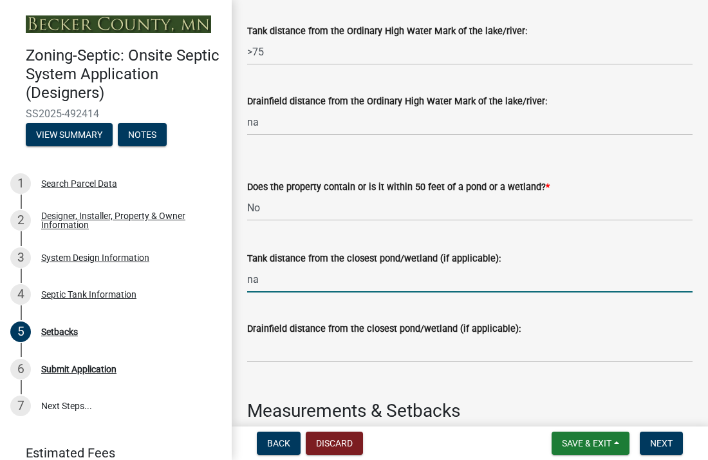
scroll to position [407, 0]
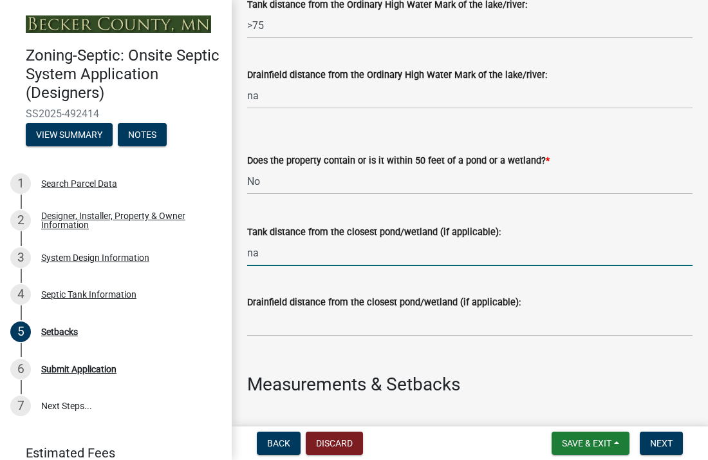
type input "na"
click at [266, 322] on input "Drainfield distance from the closest pond/wetland (if applicable):" at bounding box center [469, 323] width 445 height 26
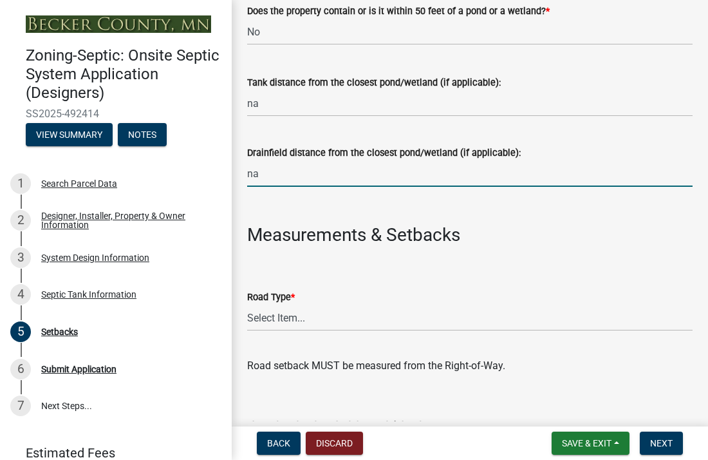
scroll to position [557, 0]
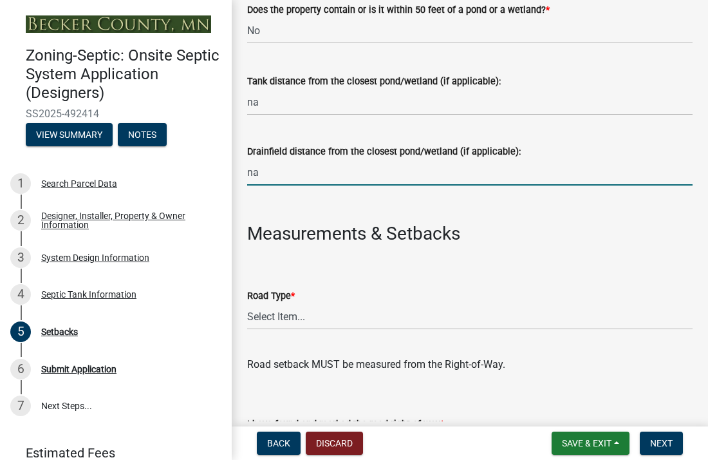
type input "na"
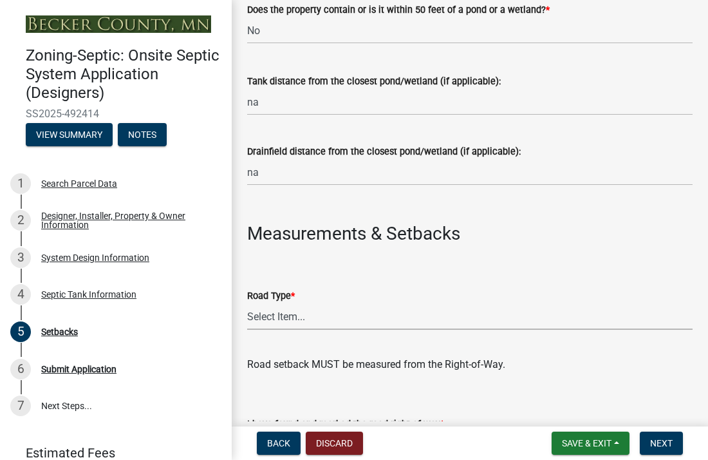
click at [291, 315] on select "Select Item... State County Public / Township Private Easement [GEOGRAPHIC_DATA]" at bounding box center [469, 316] width 445 height 26
click at [247, 303] on select "Select Item... State County Public / Township Private Easement [GEOGRAPHIC_DATA]" at bounding box center [469, 316] width 445 height 26
select select "21af9b93-f494-48c6-91ae-235d36c6c939"
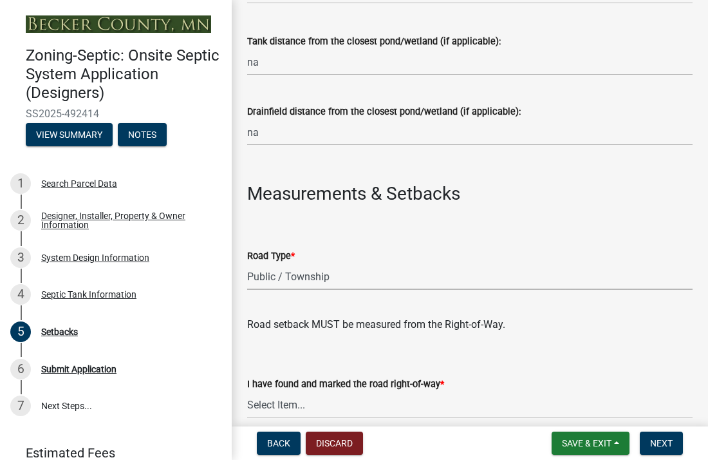
scroll to position [608, 0]
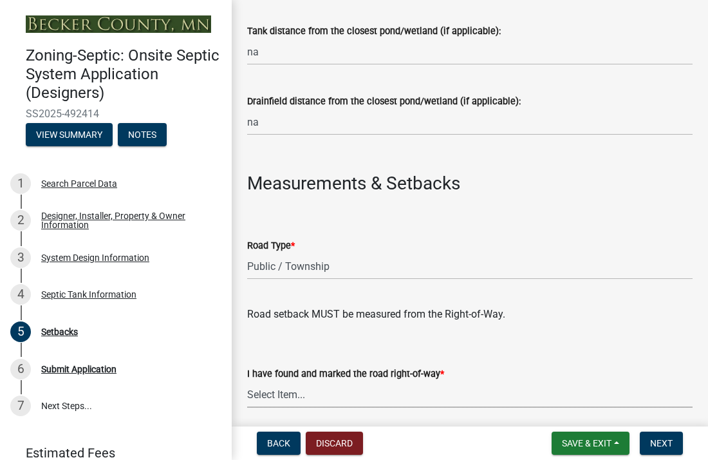
click at [290, 393] on select "Select Item... Yes No" at bounding box center [469, 394] width 445 height 26
click at [247, 381] on select "Select Item... Yes No" at bounding box center [469, 394] width 445 height 26
select select "a3ce498e-f8b1-44e2-889e-c4968ac74b5a"
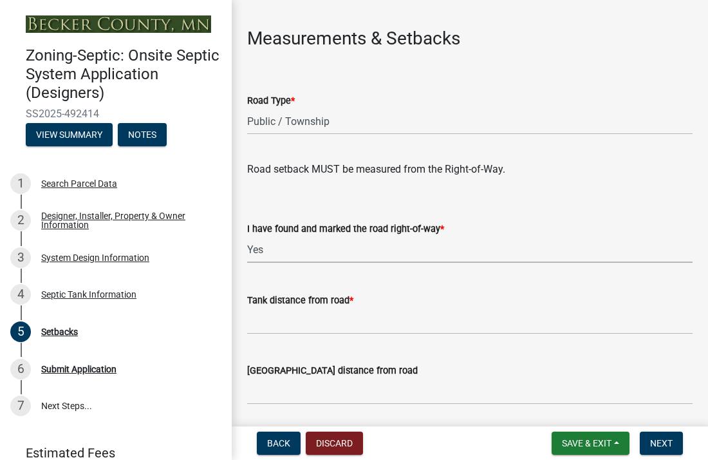
scroll to position [759, 0]
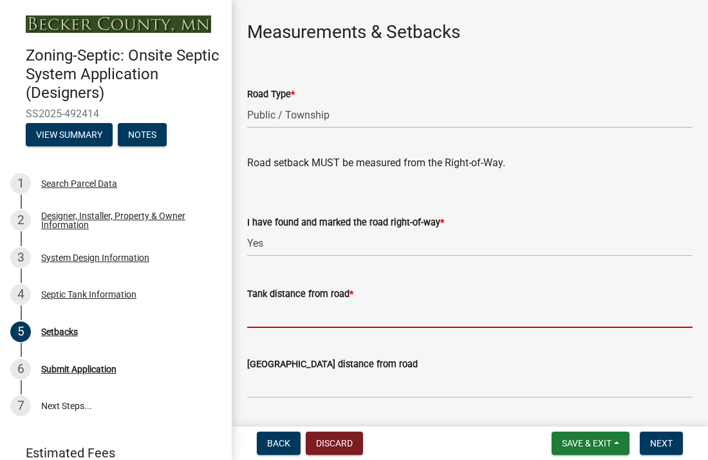
click at [273, 323] on input "Tank distance from road *" at bounding box center [469, 314] width 445 height 26
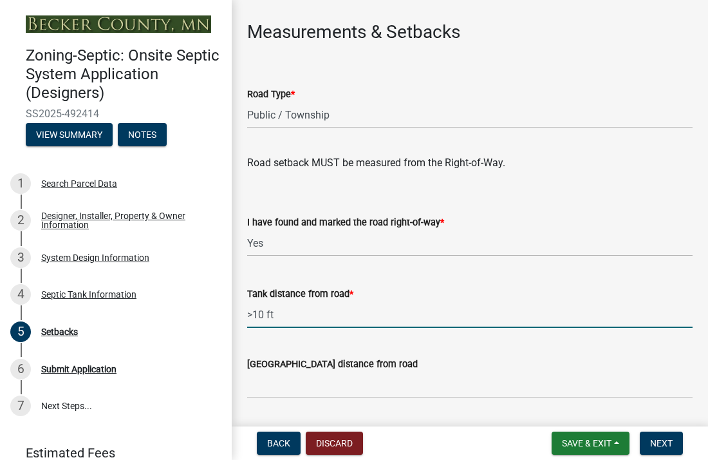
type input ">10 ft"
click at [283, 386] on input "[GEOGRAPHIC_DATA] distance from road" at bounding box center [469, 384] width 445 height 26
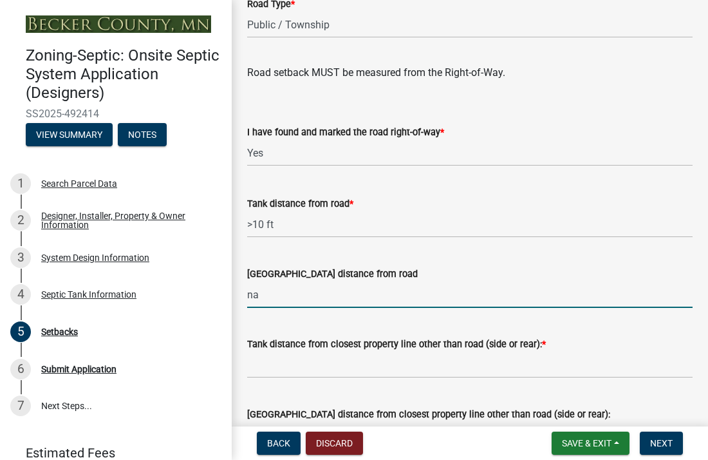
scroll to position [950, 0]
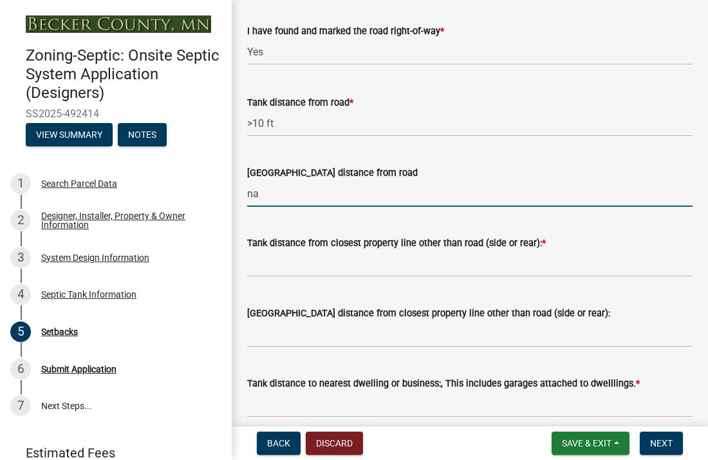
type input "na"
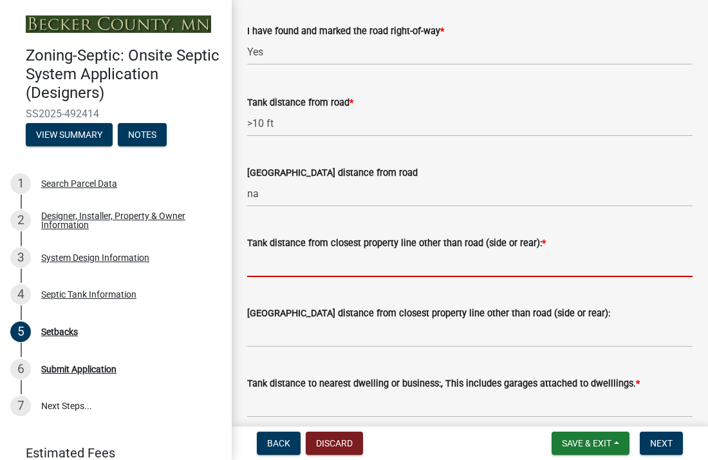
click at [276, 270] on input "Tank distance from closest property line other than road (side or rear): *" at bounding box center [469, 263] width 445 height 26
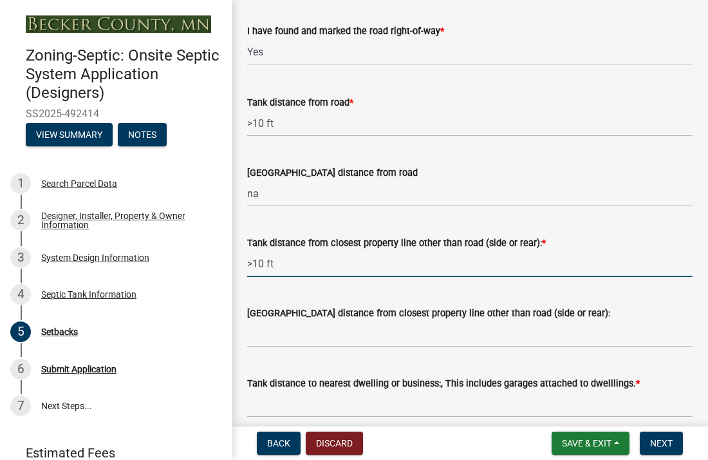
type input ">10 ft"
click at [270, 339] on input "[GEOGRAPHIC_DATA] distance from closest property line other than road (side or …" at bounding box center [469, 334] width 445 height 26
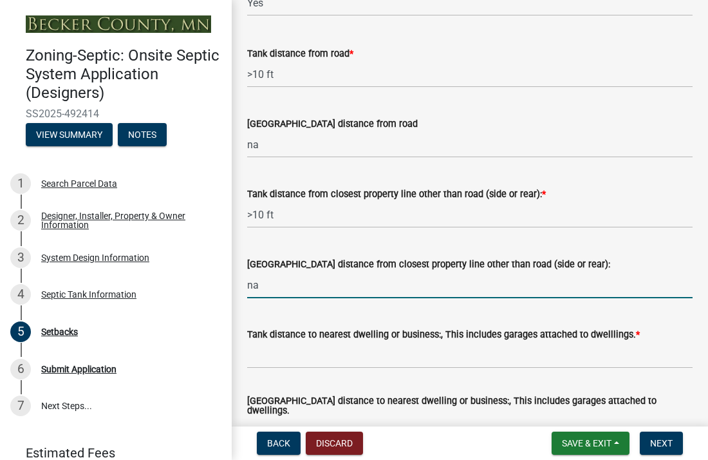
scroll to position [1004, 0]
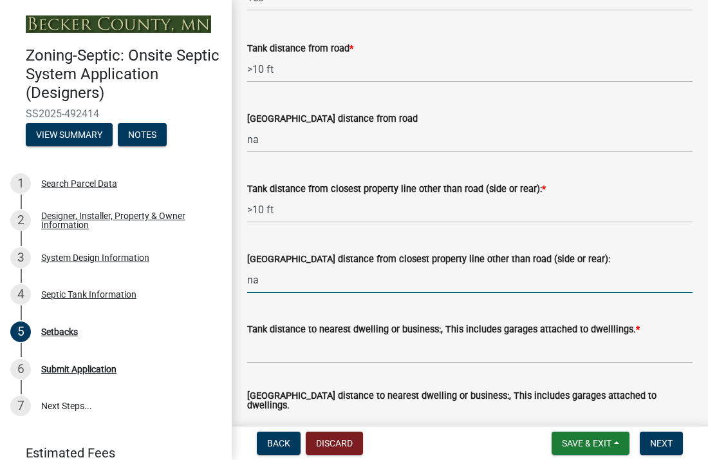
type input "na"
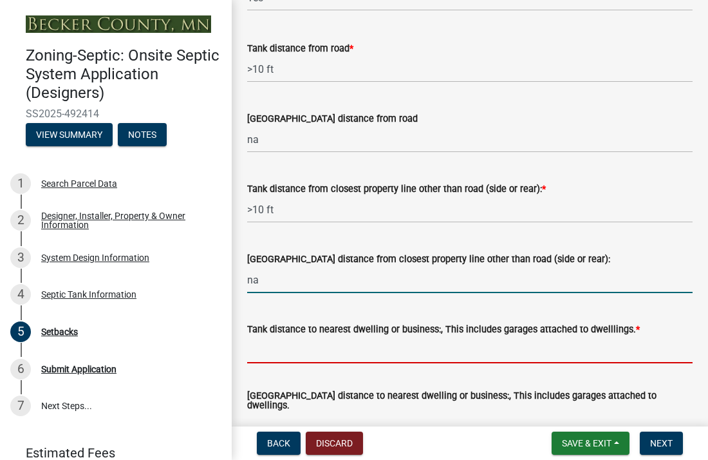
click at [284, 349] on input "Tank distance to nearest dwelling or business:, This includes garages attached …" at bounding box center [469, 350] width 445 height 26
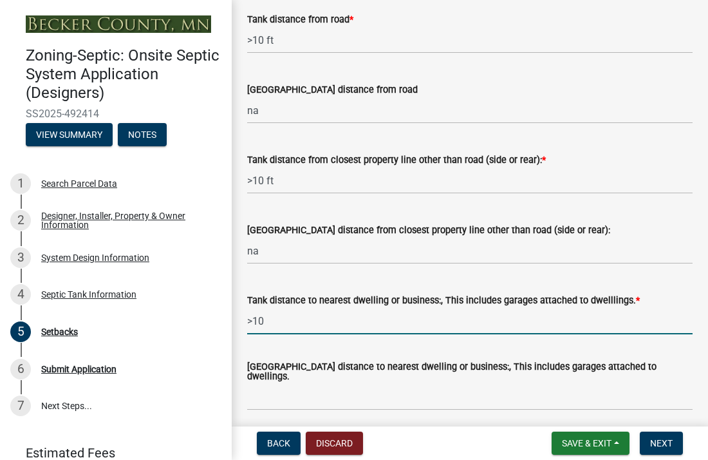
scroll to position [1038, 0]
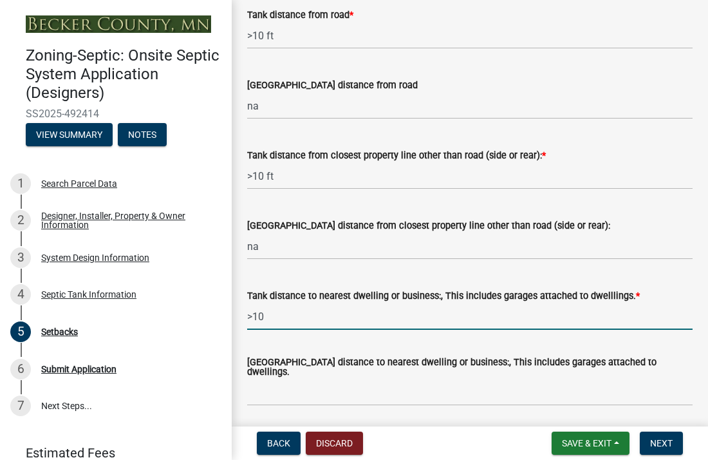
type input ">10"
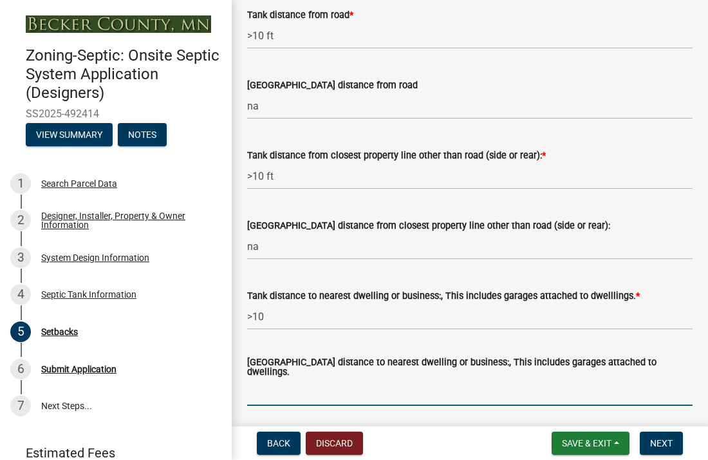
click at [313, 386] on input "[GEOGRAPHIC_DATA] distance to nearest dwelling or business:, This includes gara…" at bounding box center [469, 392] width 445 height 26
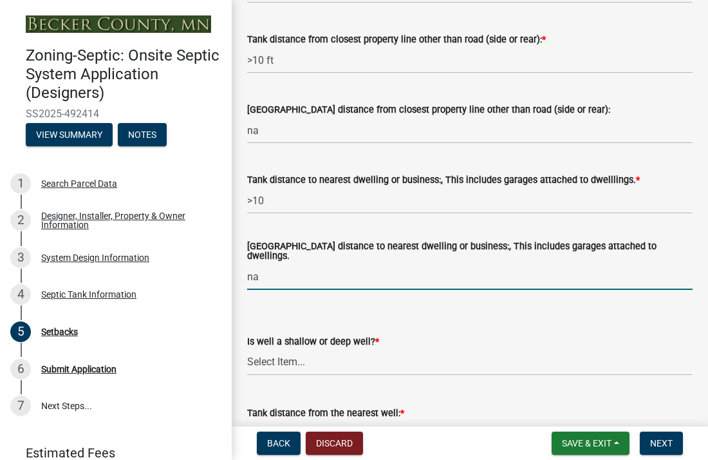
scroll to position [1189, 0]
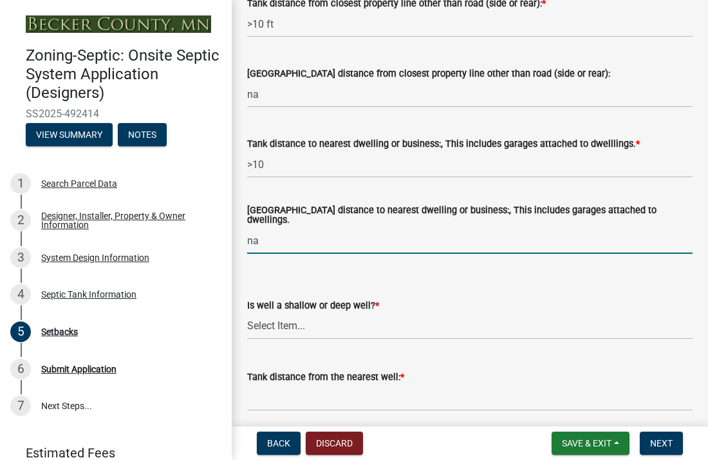
type input "na"
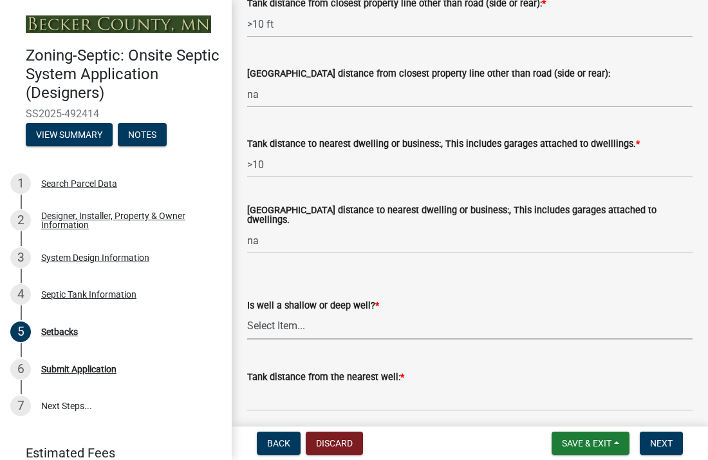
click at [271, 318] on select "Select Item... Deep Well Shallow Well No Well - Connected or to be connected to…" at bounding box center [469, 326] width 445 height 26
click at [247, 313] on select "Select Item... Deep Well Shallow Well No Well - Connected or to be connected to…" at bounding box center [469, 326] width 445 height 26
select select "cf78f1da-f066-4305-88a2-864abad1fa52"
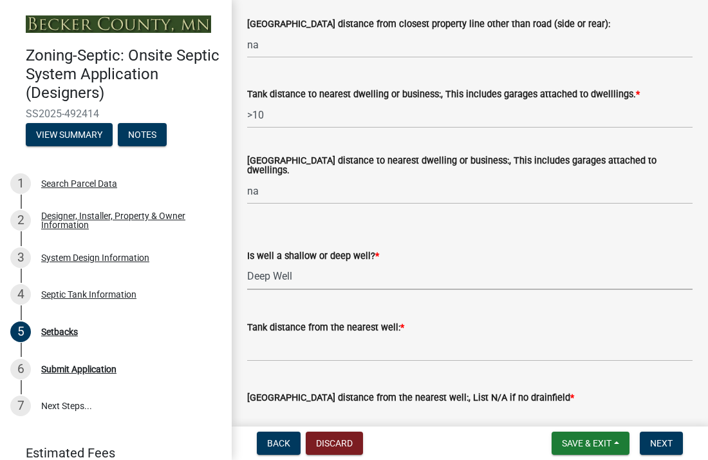
scroll to position [1277, 0]
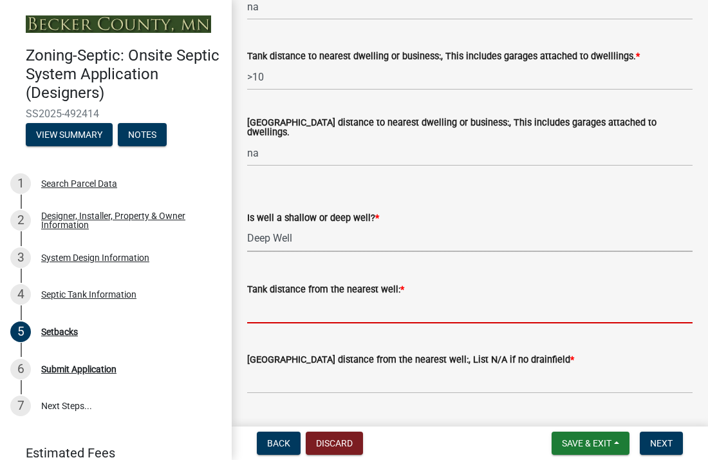
click at [260, 310] on input "Tank distance from the nearest well: *" at bounding box center [469, 310] width 445 height 26
type input ">50 ft"
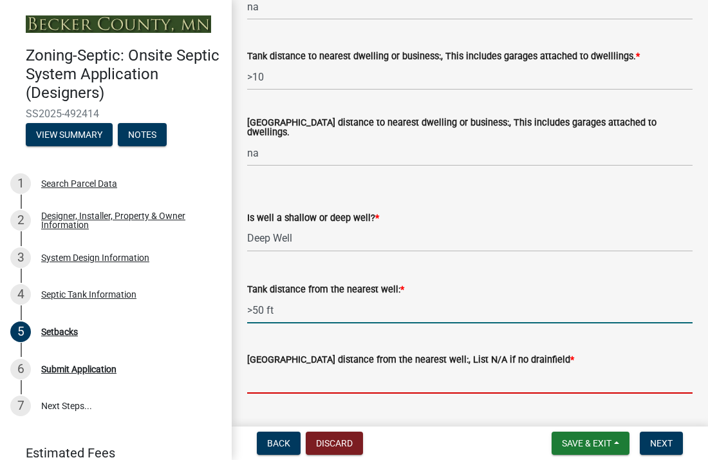
click at [282, 377] on input "[GEOGRAPHIC_DATA] distance from the nearest well:, List N/A if no drainfield *" at bounding box center [469, 380] width 445 height 26
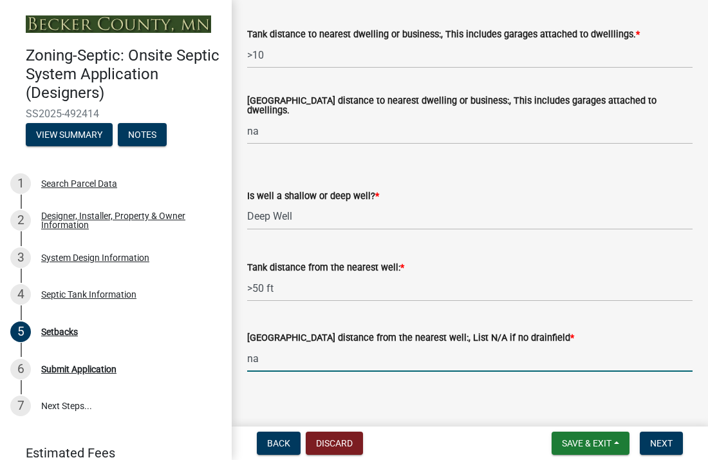
scroll to position [1303, 0]
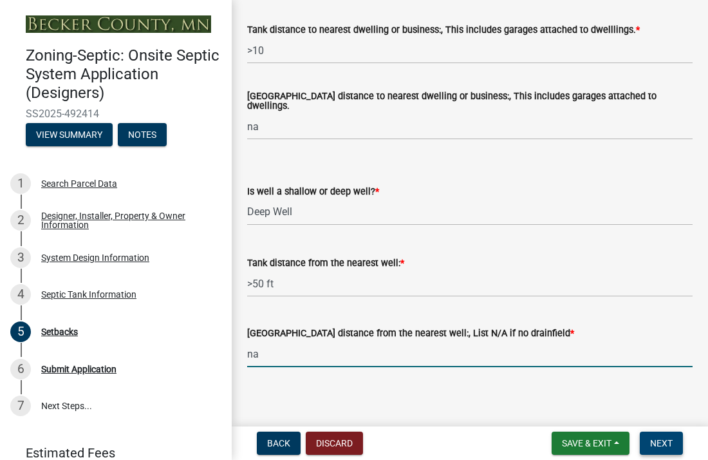
type input "na"
click at [658, 442] on span "Next" at bounding box center [661, 443] width 23 height 10
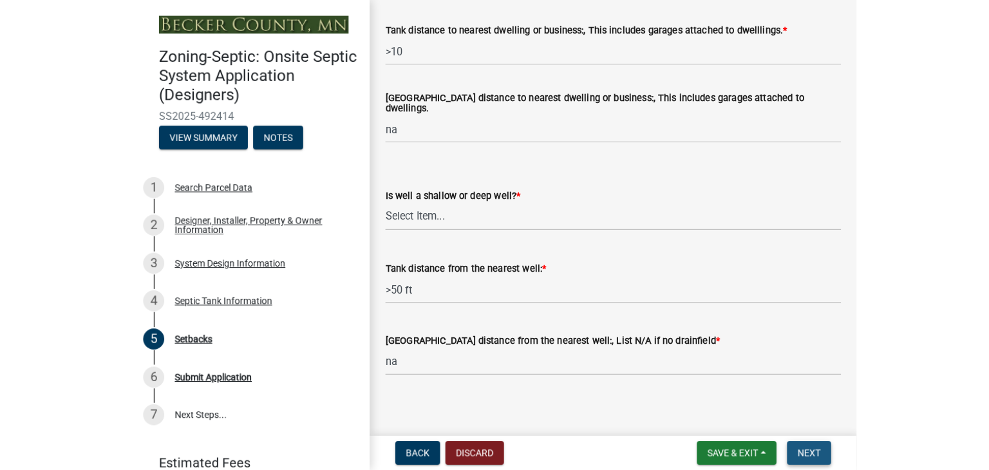
scroll to position [0, 0]
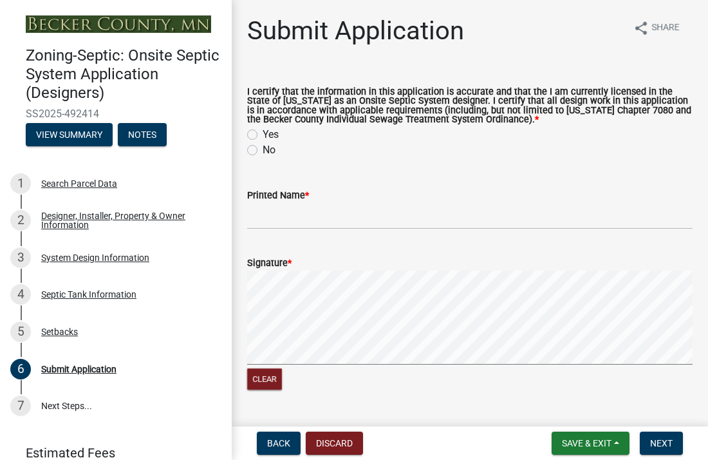
click at [263, 135] on label "Yes" at bounding box center [271, 134] width 16 height 15
click at [263, 135] on input "Yes" at bounding box center [267, 131] width 8 height 8
radio input "true"
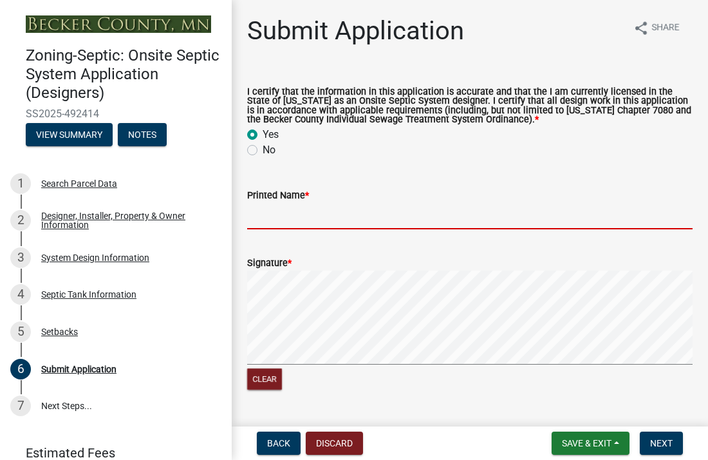
drag, startPoint x: 278, startPoint y: 227, endPoint x: 365, endPoint y: 188, distance: 95.1
click at [365, 188] on form "Printed Name *" at bounding box center [469, 208] width 445 height 42
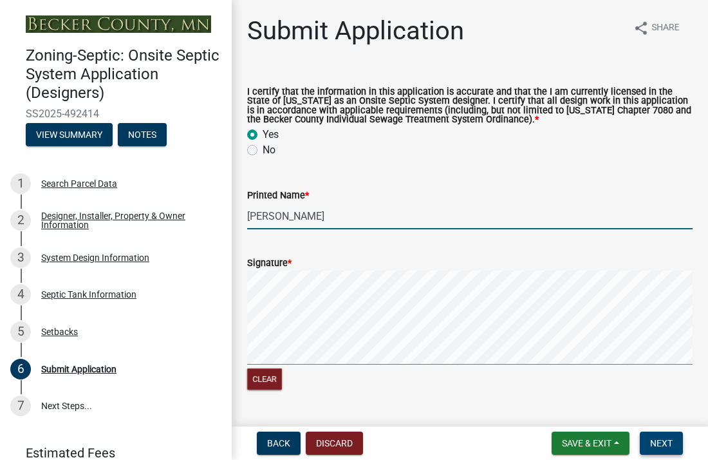
type input "[PERSON_NAME]"
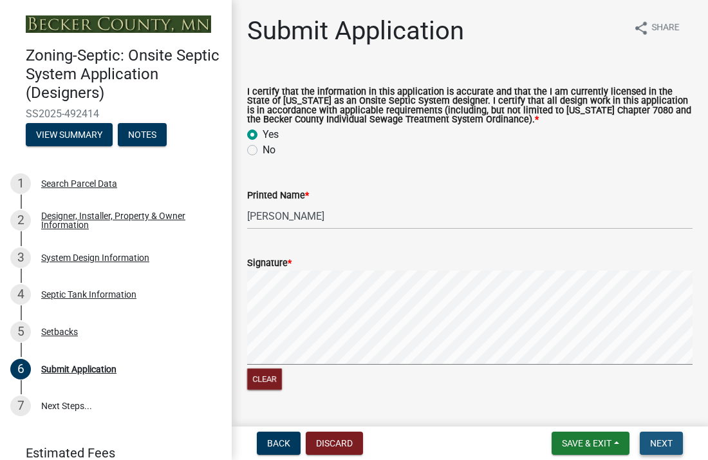
click at [651, 443] on span "Next" at bounding box center [661, 443] width 23 height 10
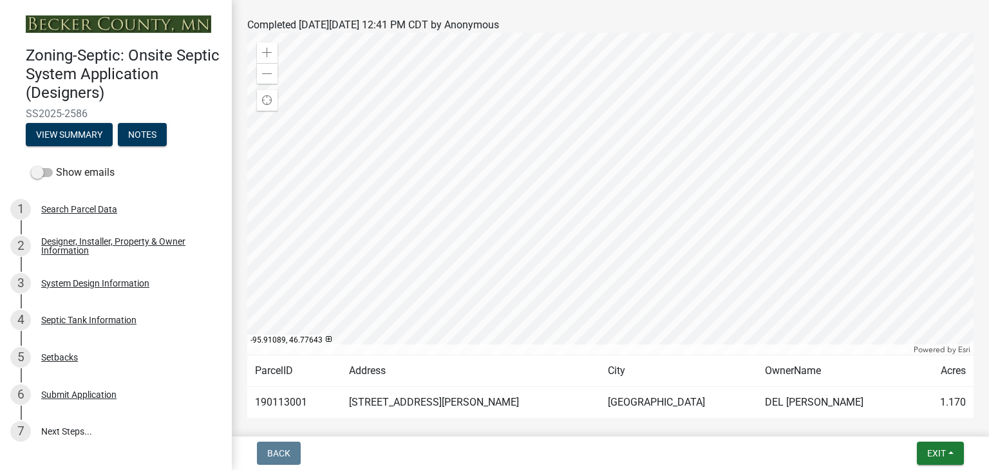
scroll to position [224, 0]
